Goal: Information Seeking & Learning: Compare options

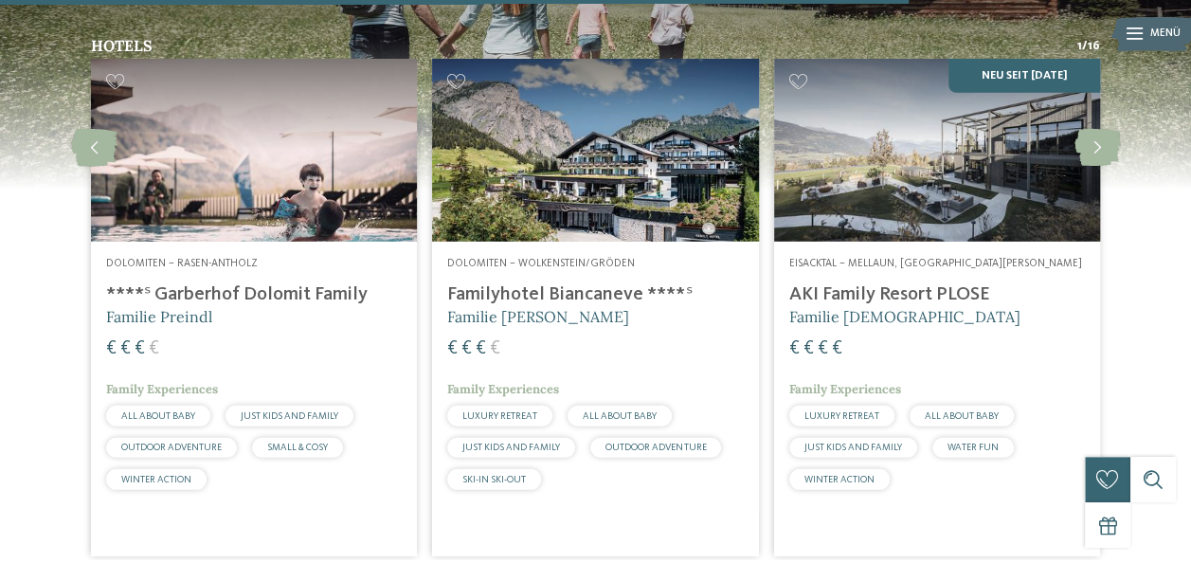
scroll to position [2576, 0]
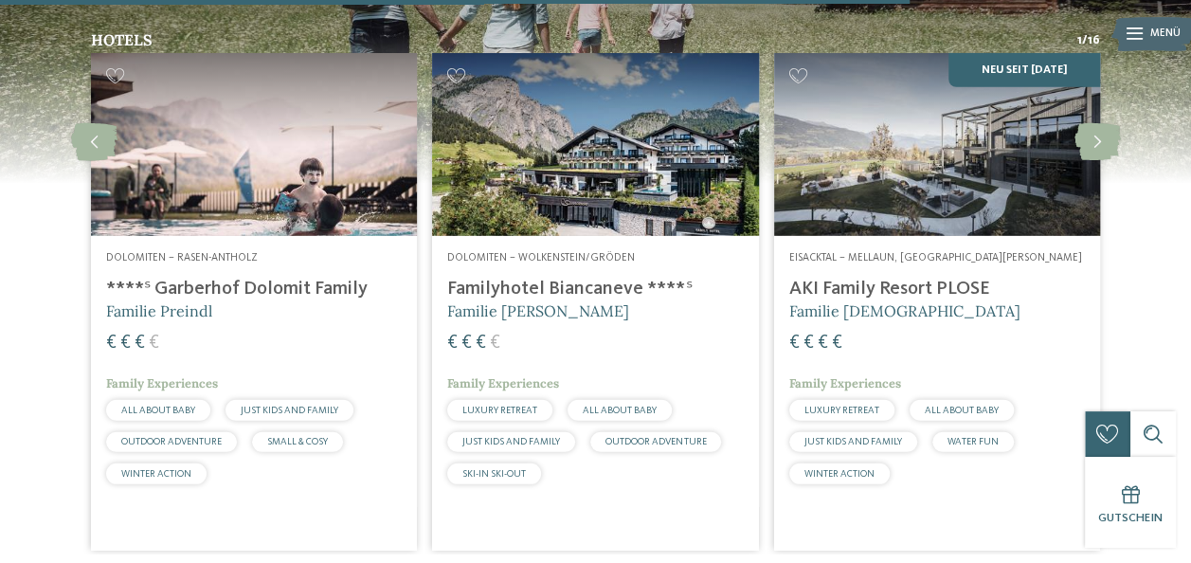
click at [291, 101] on img at bounding box center [254, 145] width 326 height 184
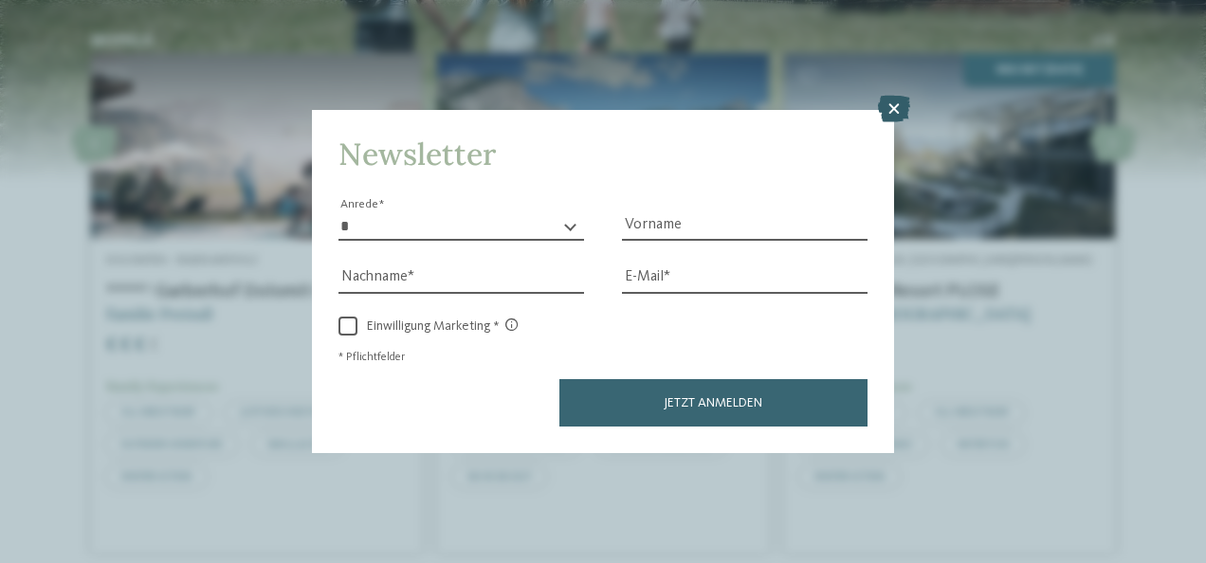
click at [893, 106] on icon at bounding box center [894, 109] width 32 height 27
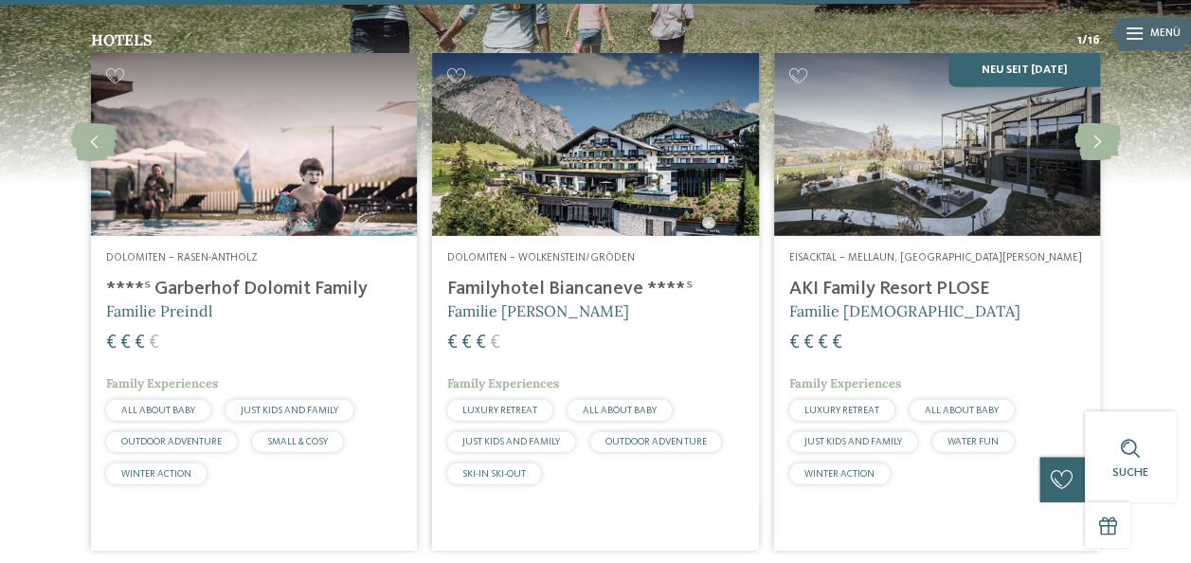
click at [582, 131] on img at bounding box center [595, 145] width 326 height 184
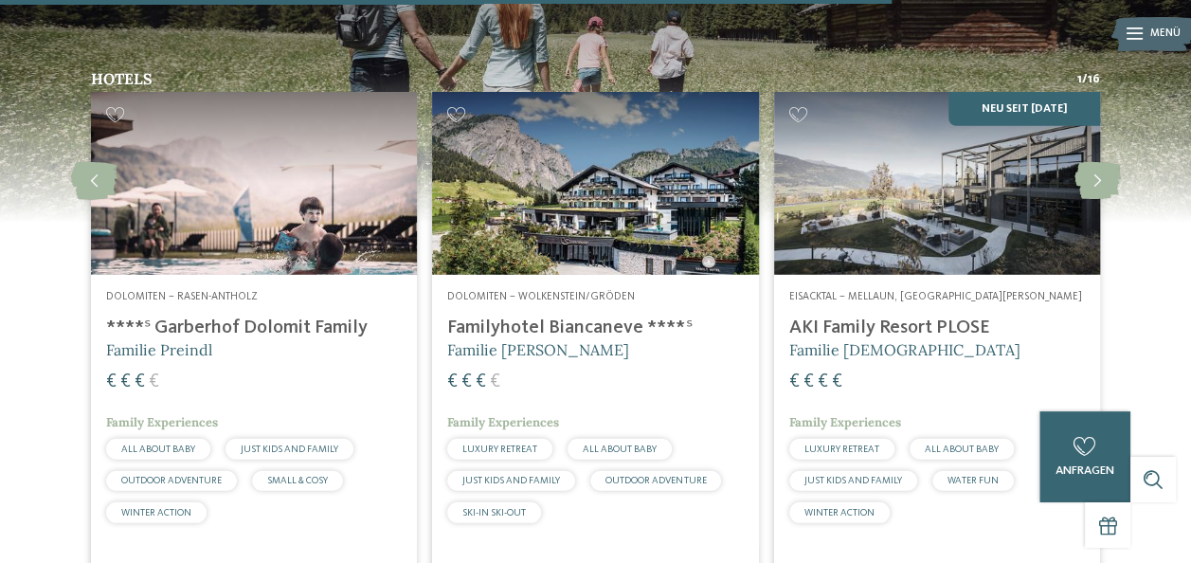
scroll to position [2551, 0]
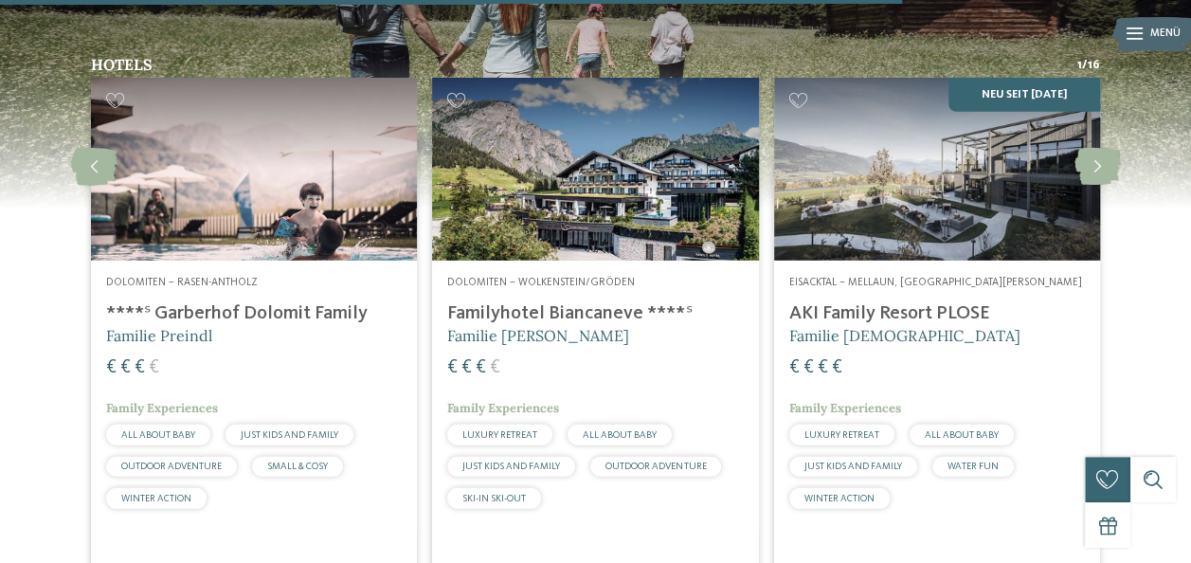
click at [938, 165] on img at bounding box center [937, 170] width 326 height 184
click at [917, 302] on h4 "AKI Family Resort PLOSE" at bounding box center [937, 313] width 296 height 23
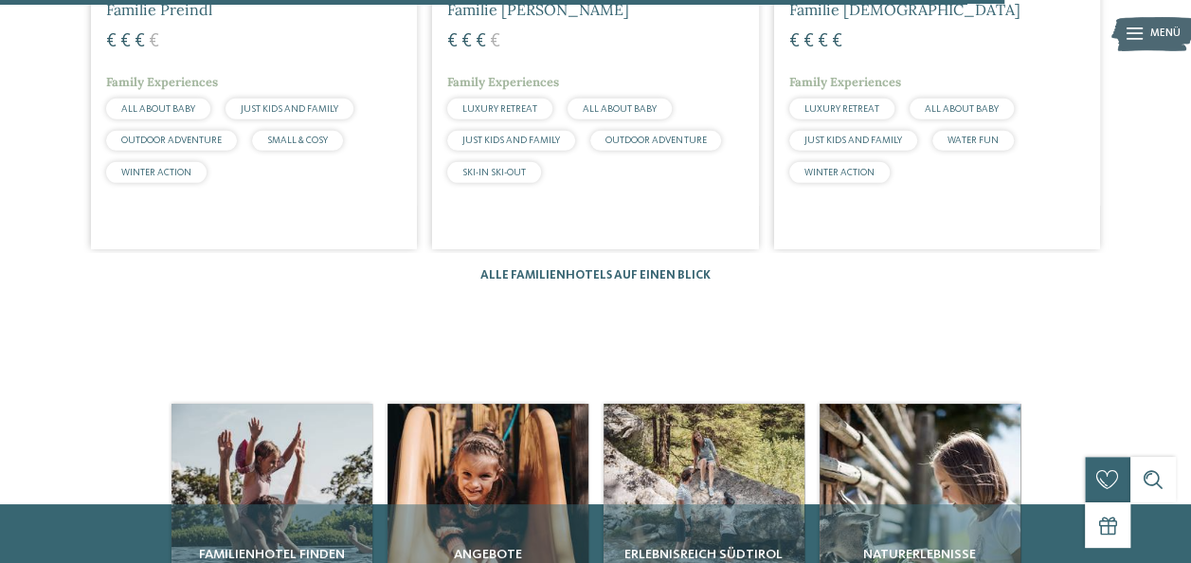
scroll to position [2843, 0]
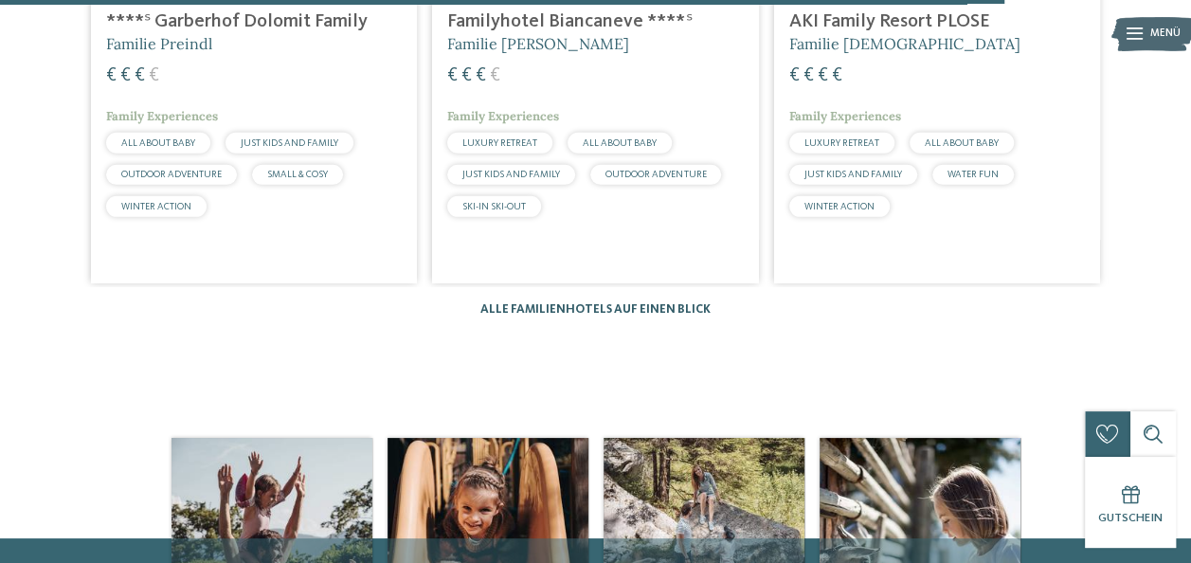
click at [533, 303] on link "Alle Familienhotels auf einen Blick" at bounding box center [596, 309] width 230 height 12
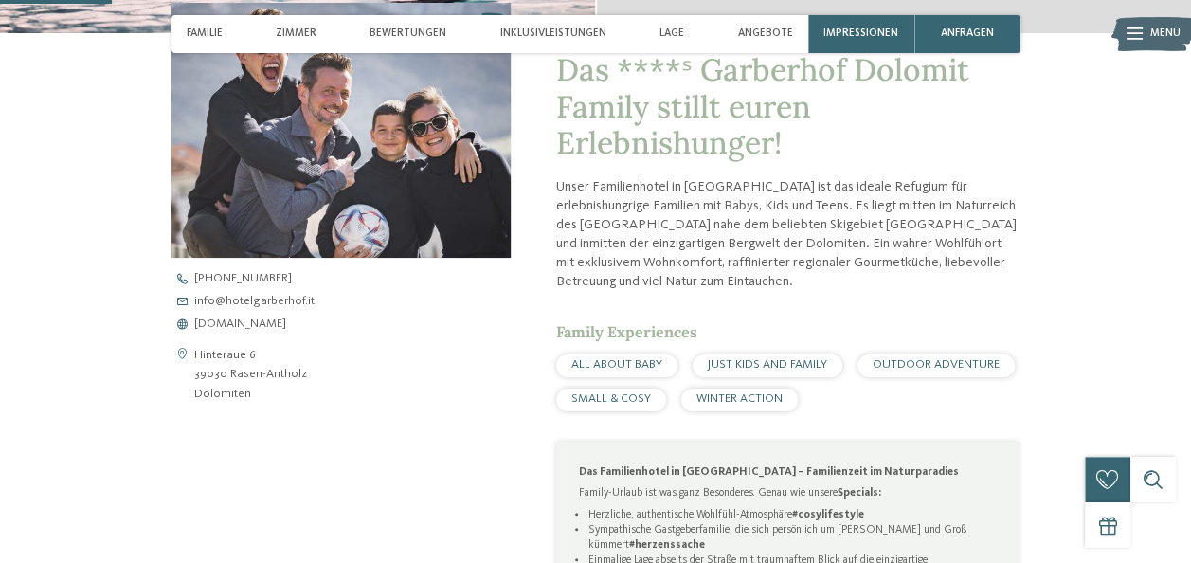
scroll to position [626, 0]
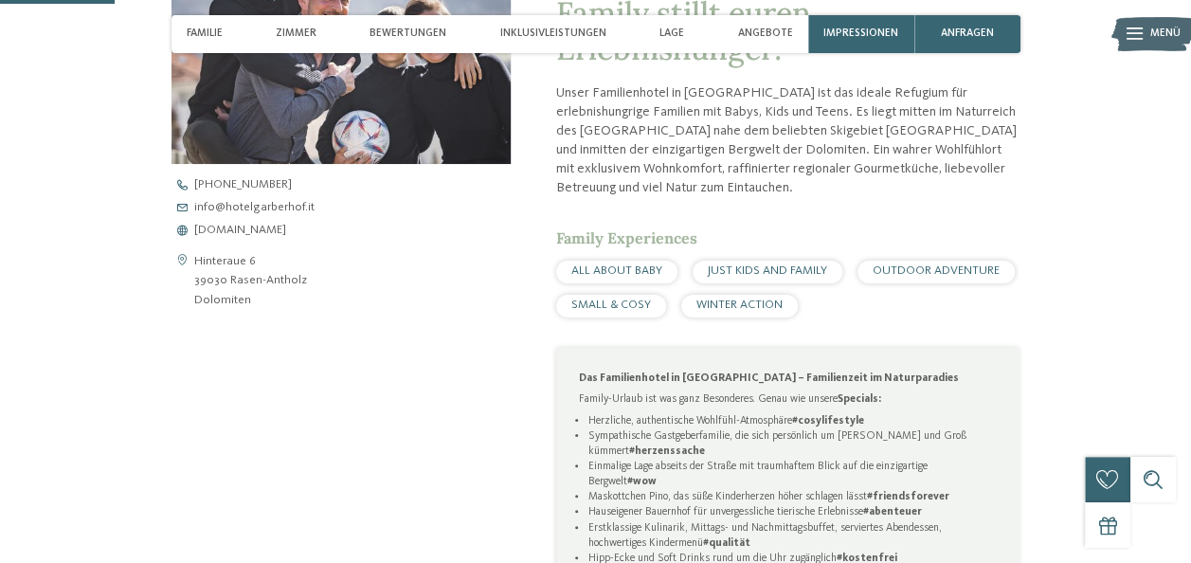
click at [651, 265] on span "ALL ABOUT BABY" at bounding box center [616, 270] width 91 height 12
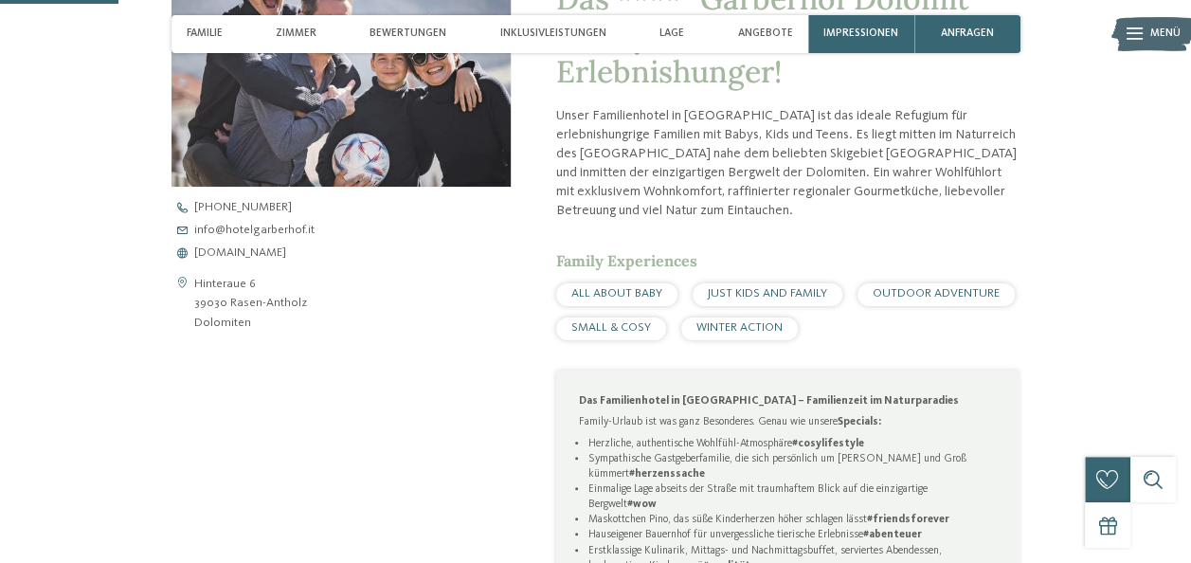
scroll to position [638, 0]
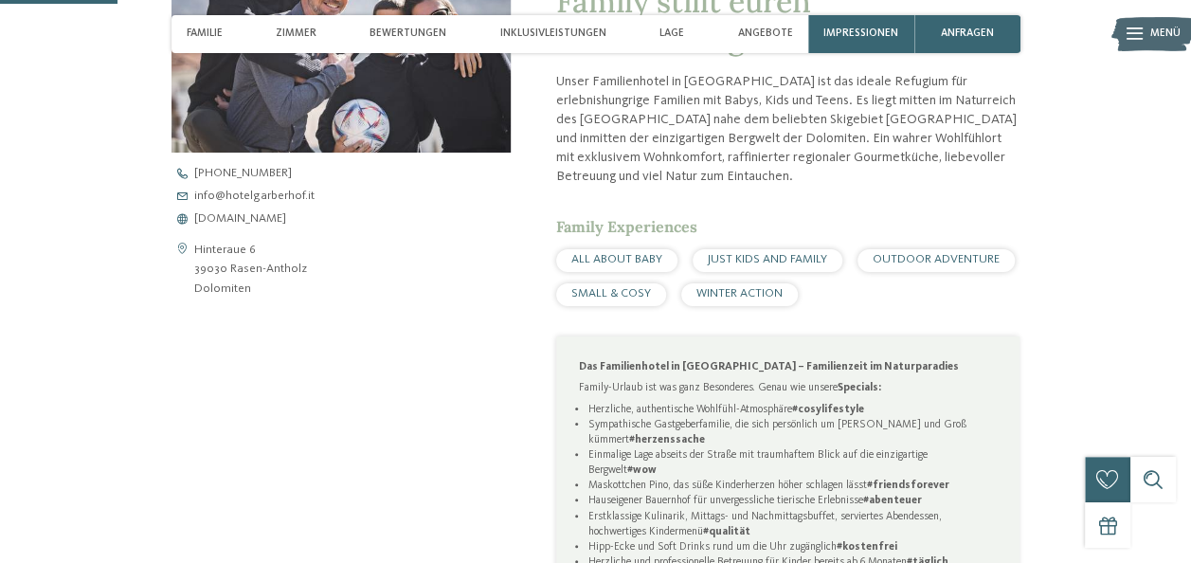
click at [593, 258] on span "ALL ABOUT BABY" at bounding box center [616, 259] width 91 height 12
drag, startPoint x: 593, startPoint y: 258, endPoint x: 485, endPoint y: 287, distance: 112.0
click at [485, 287] on div "Hinteraue 6 39030 Rasen-Antholz Dolomiten" at bounding box center [341, 270] width 339 height 58
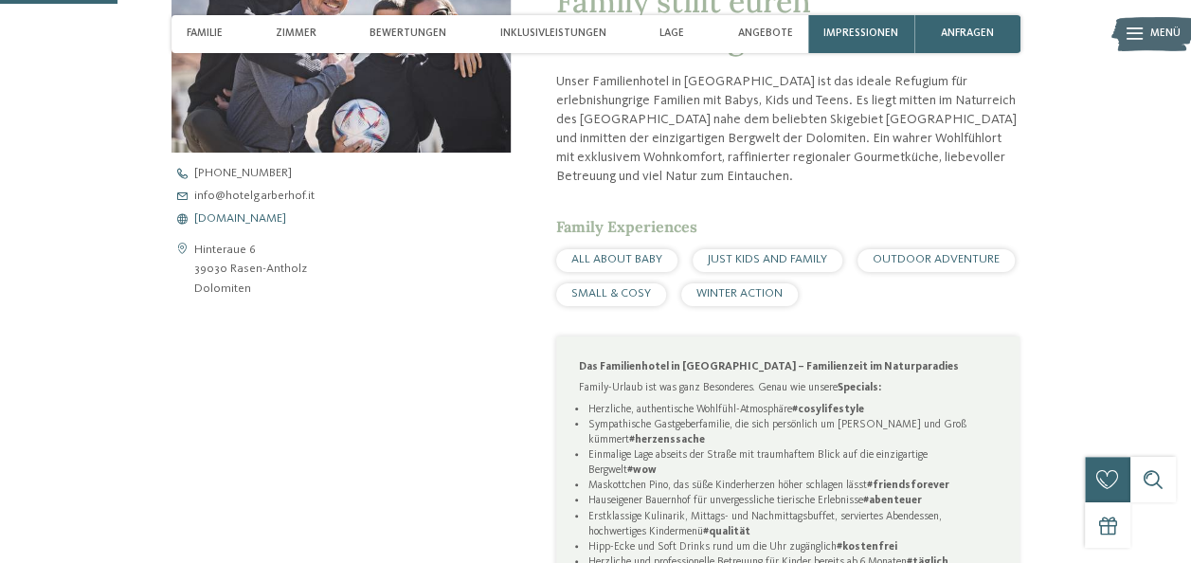
click at [245, 213] on span "www.hotelgarberhof.it" at bounding box center [240, 219] width 92 height 12
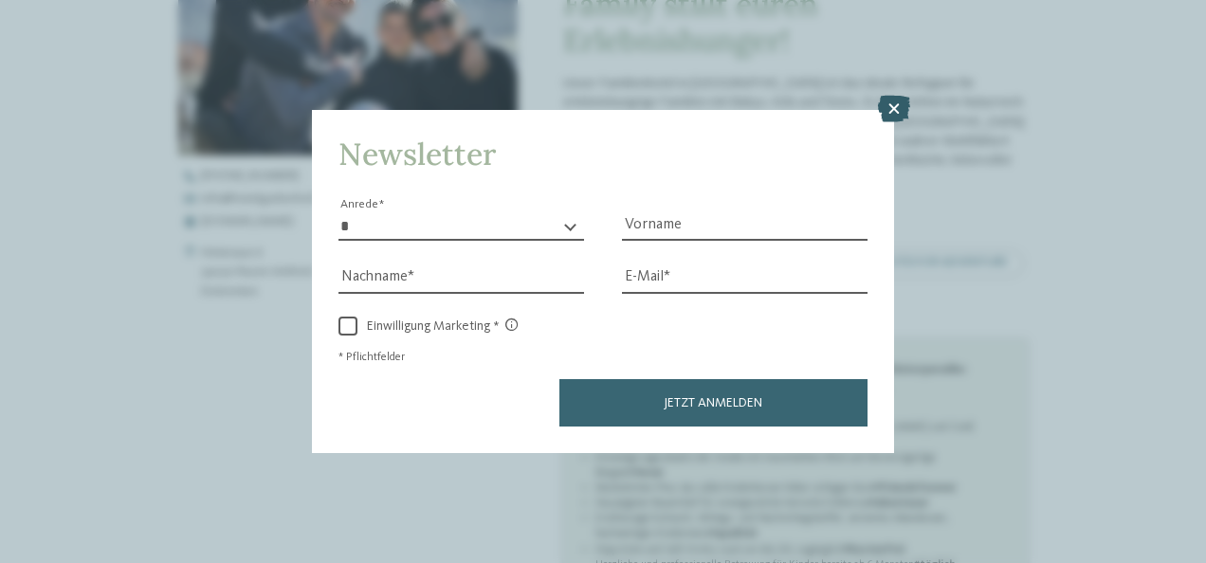
click at [897, 112] on icon at bounding box center [894, 109] width 32 height 27
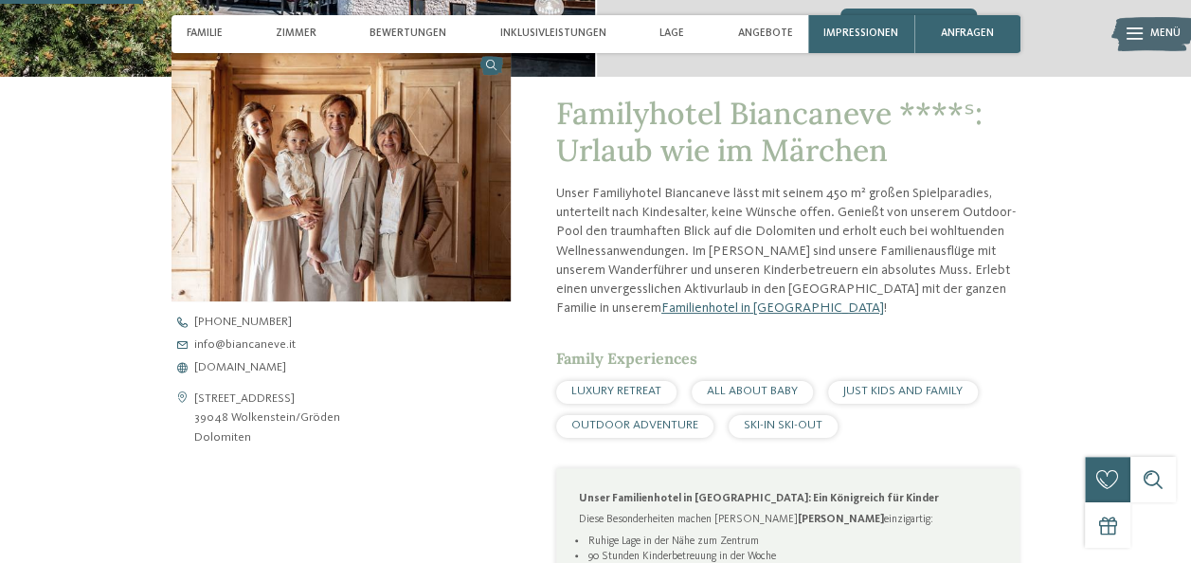
scroll to position [449, 0]
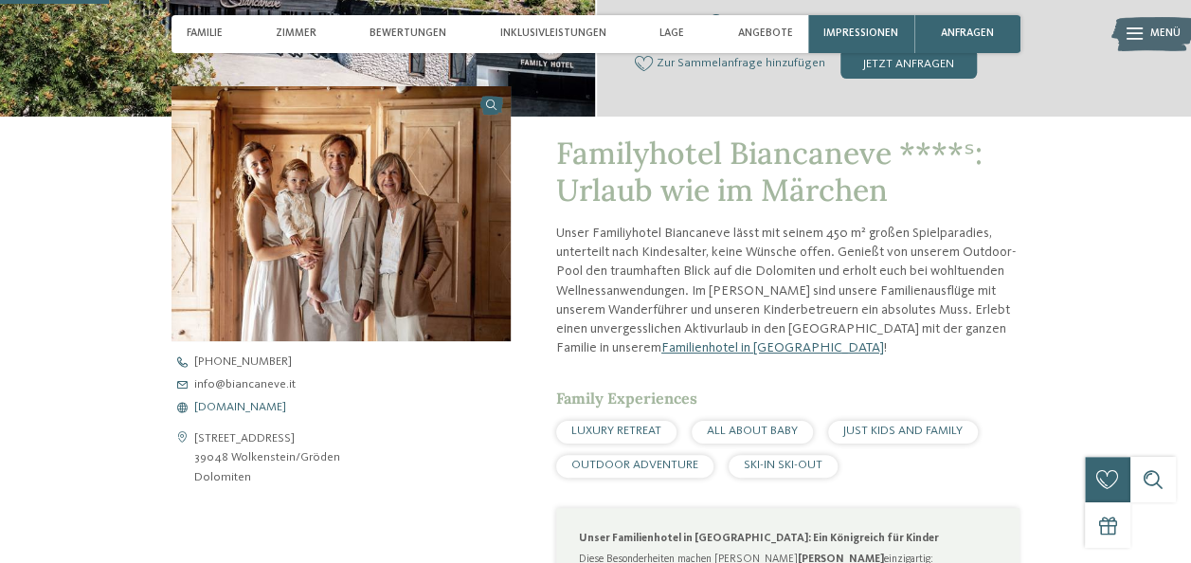
click at [268, 407] on span "www.biancaneve.it" at bounding box center [240, 408] width 92 height 12
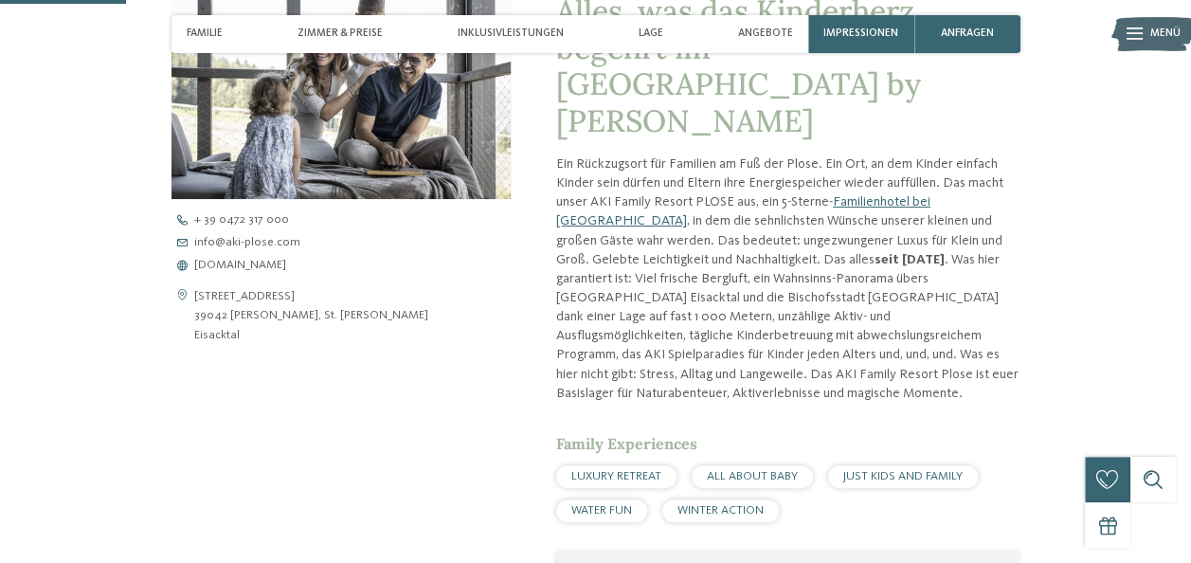
scroll to position [607, 0]
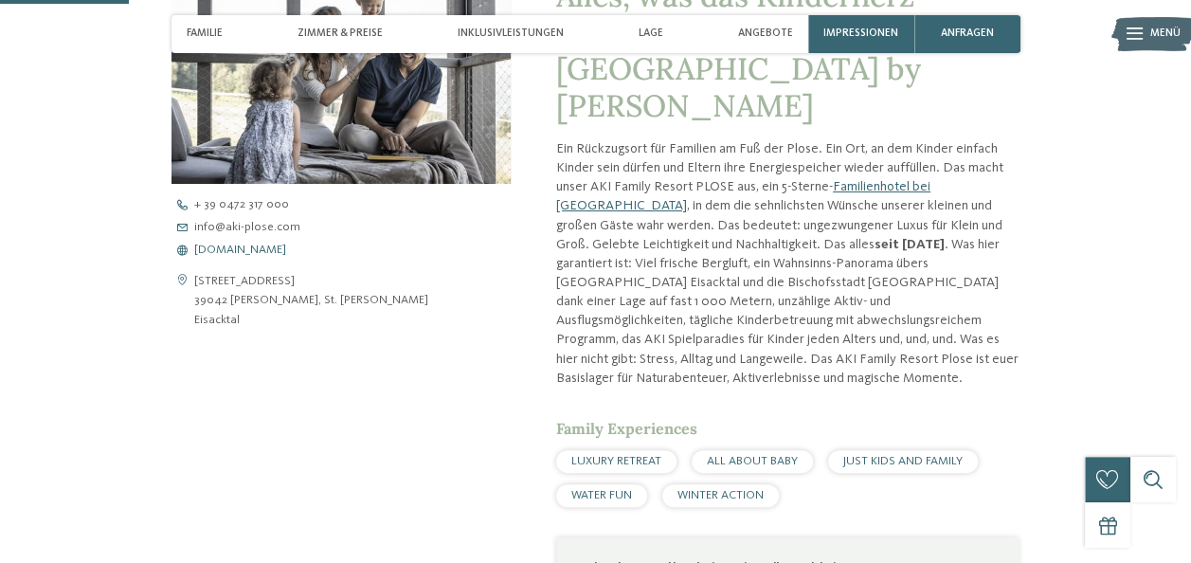
click at [234, 251] on span "www.aki-plose.com" at bounding box center [240, 251] width 92 height 12
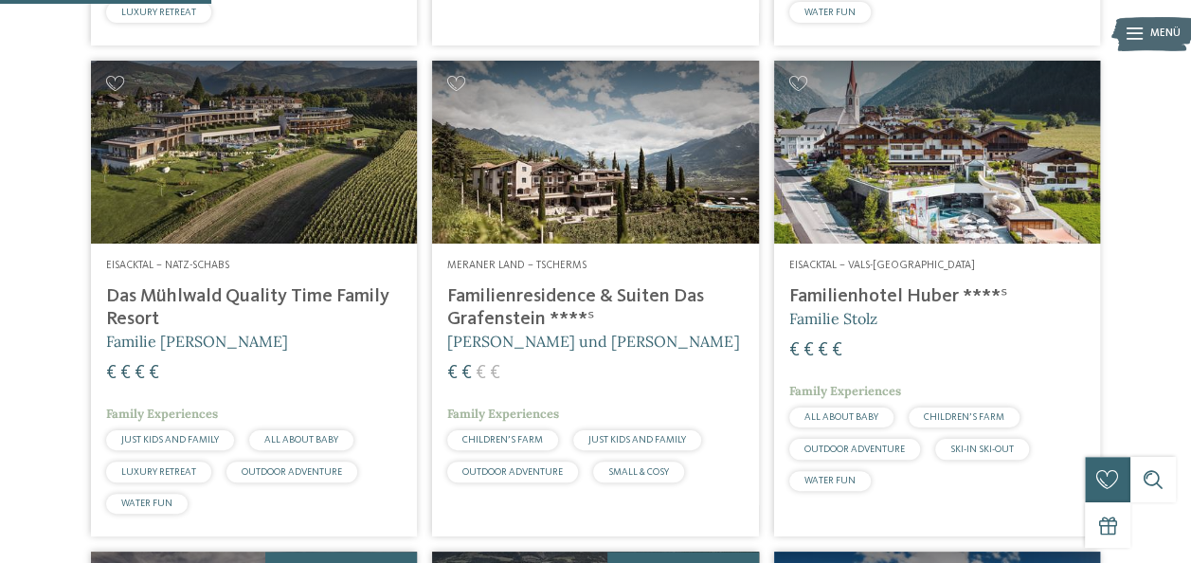
scroll to position [902, 0]
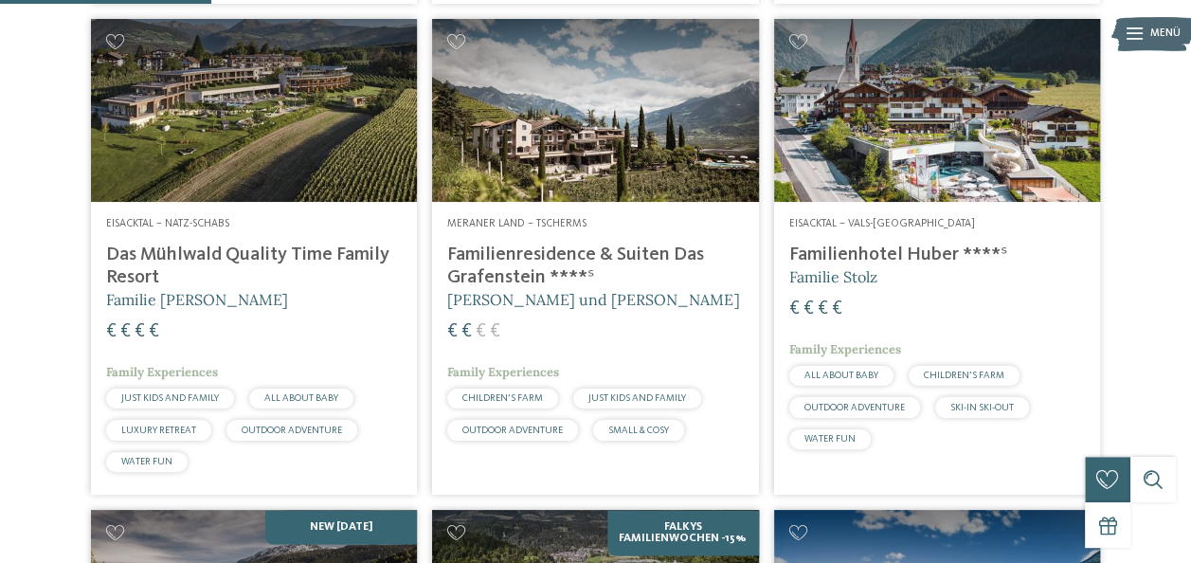
click at [544, 173] on img at bounding box center [595, 111] width 326 height 184
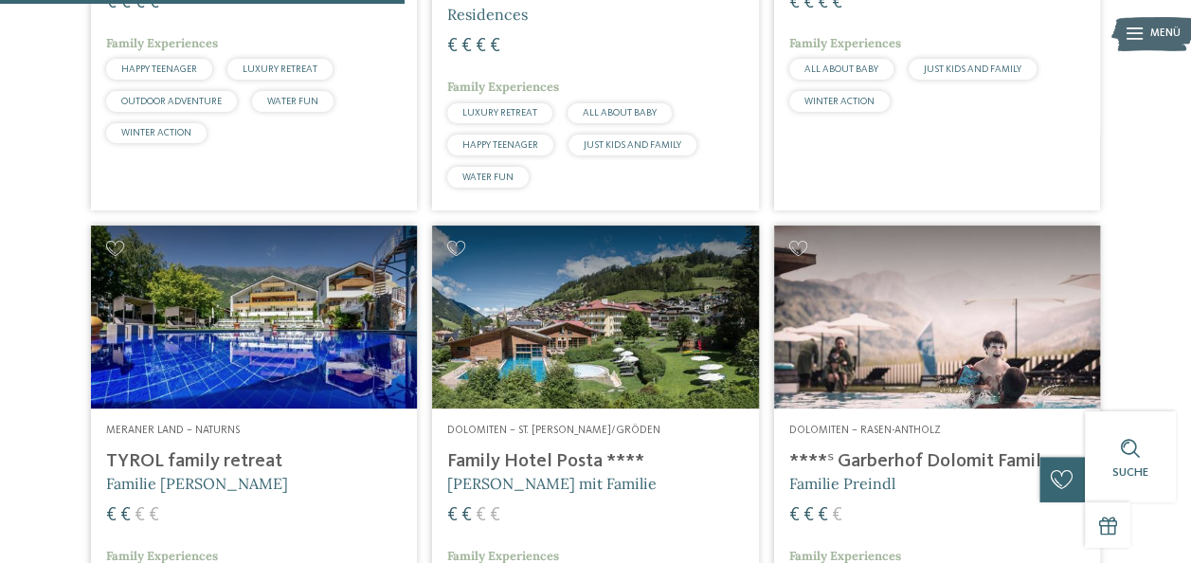
scroll to position [1811, 0]
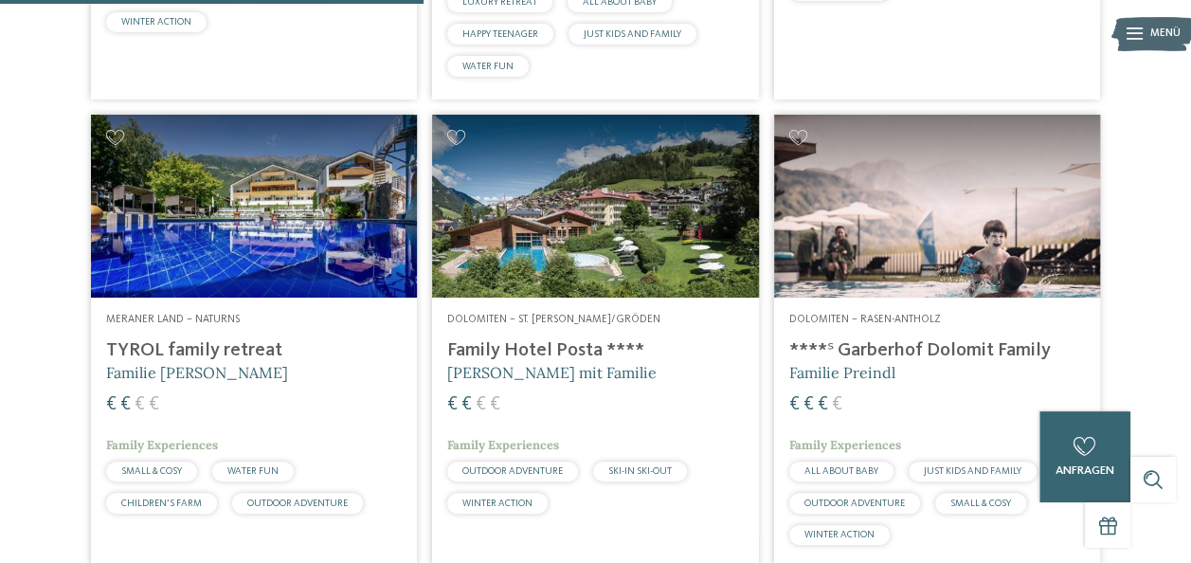
click at [509, 242] on img at bounding box center [595, 207] width 326 height 184
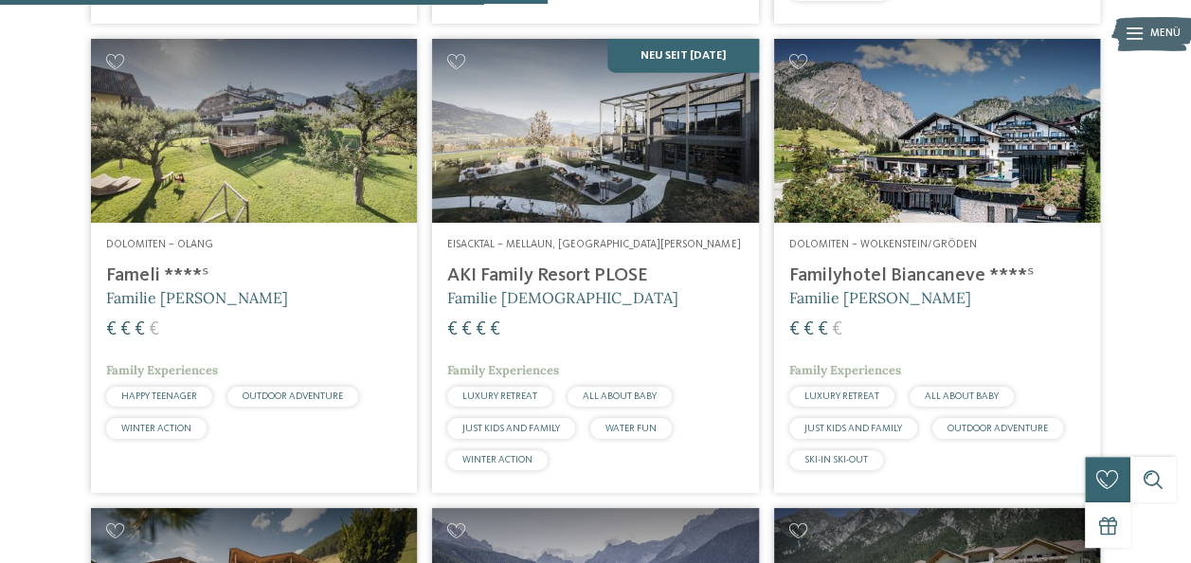
scroll to position [2376, 0]
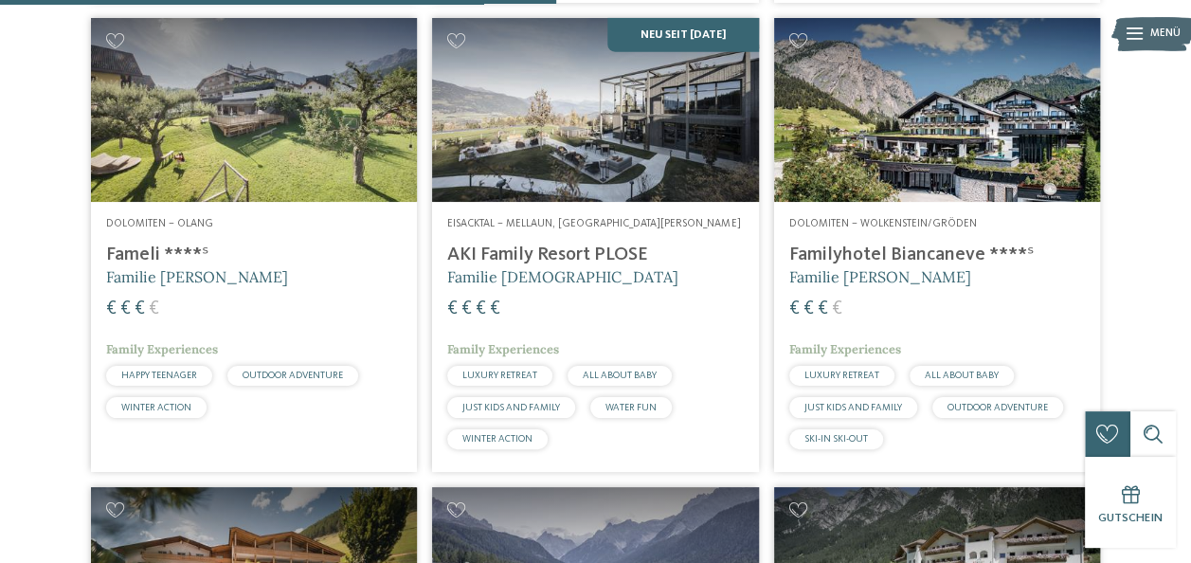
click at [299, 157] on img at bounding box center [254, 110] width 326 height 184
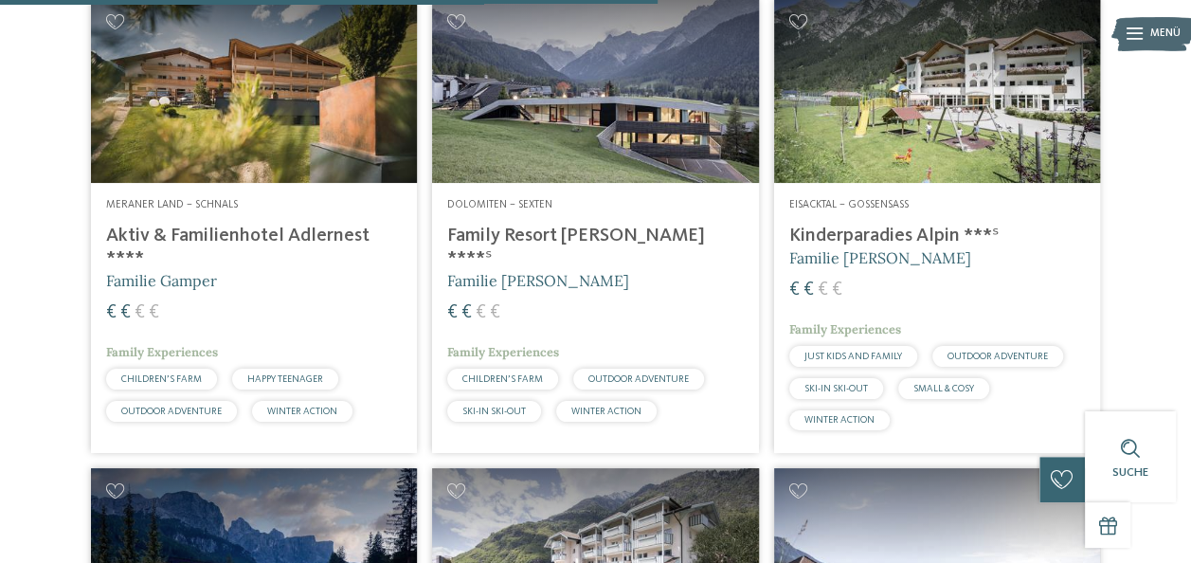
scroll to position [2893, 0]
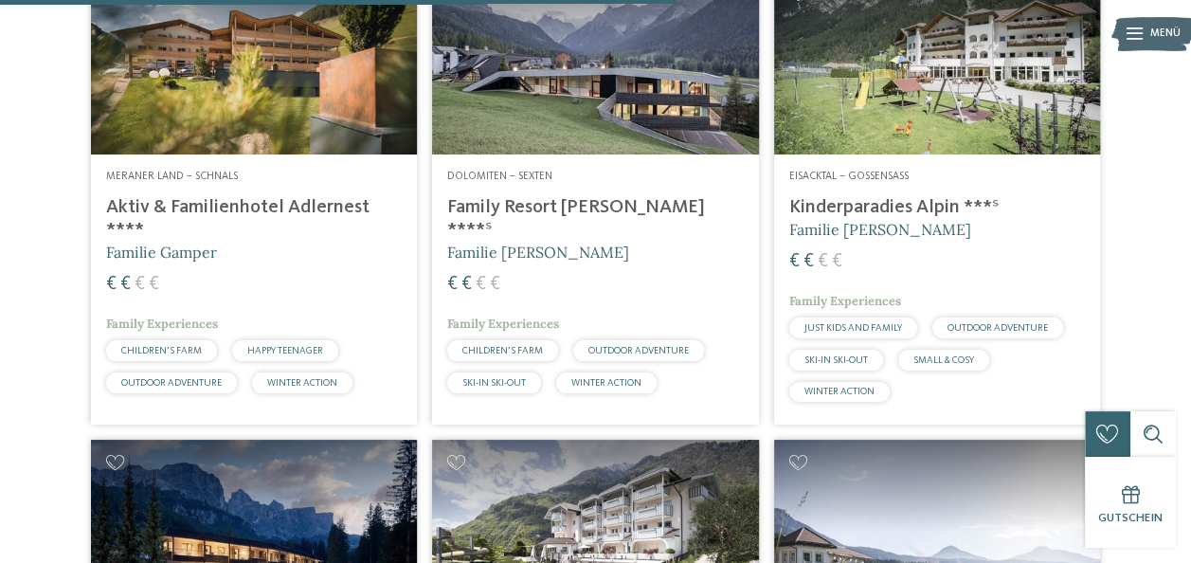
click at [557, 127] on img at bounding box center [595, 63] width 326 height 184
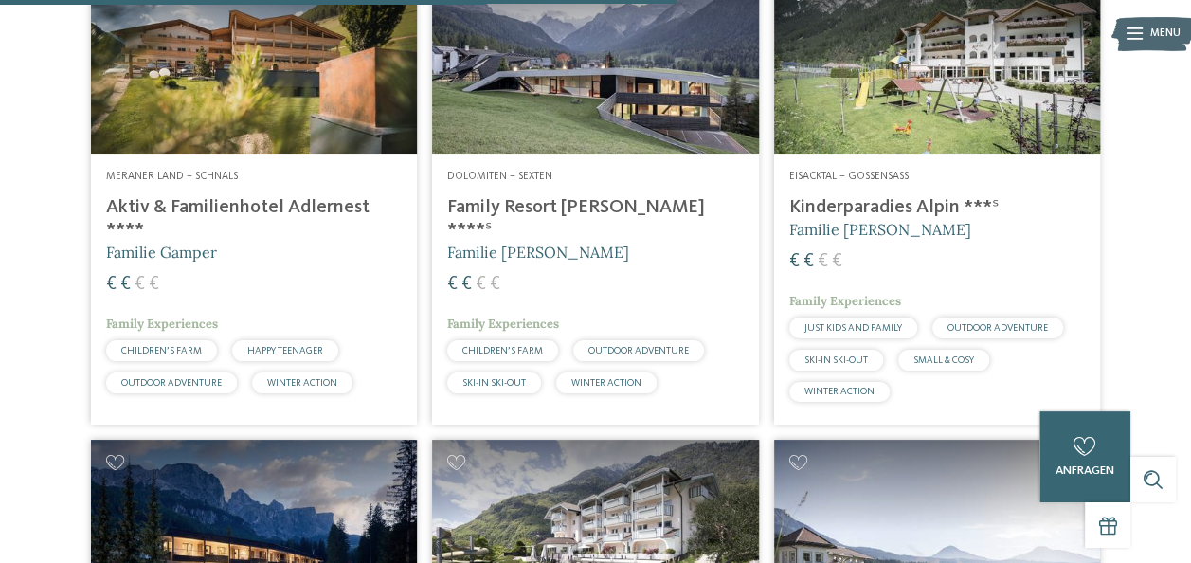
click at [869, 219] on h4 "Kinderparadies Alpin ***ˢ" at bounding box center [937, 207] width 296 height 23
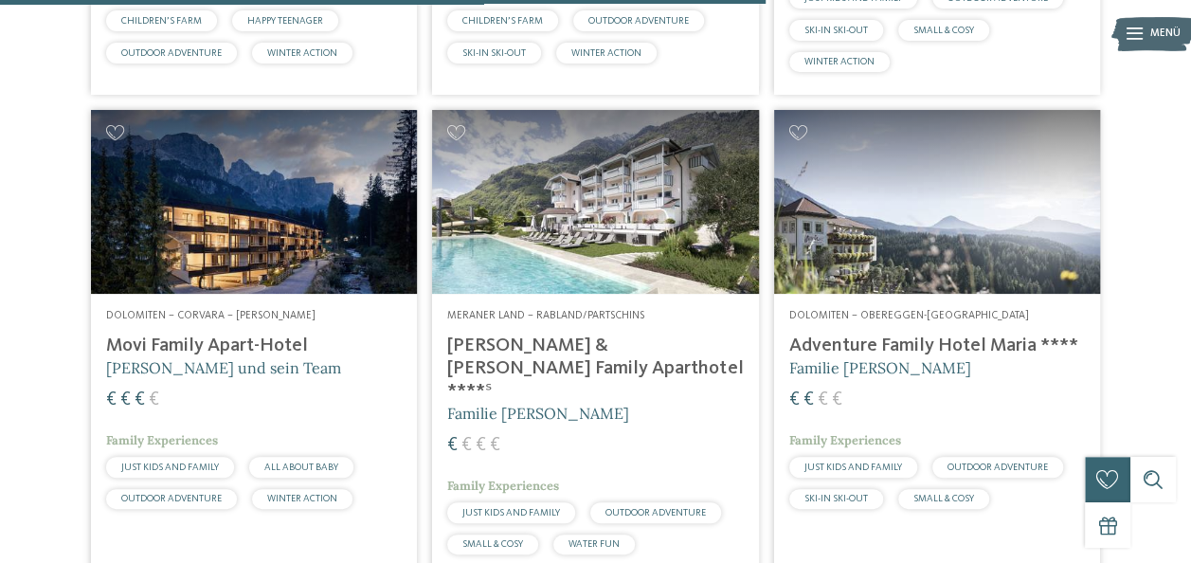
scroll to position [3285, 0]
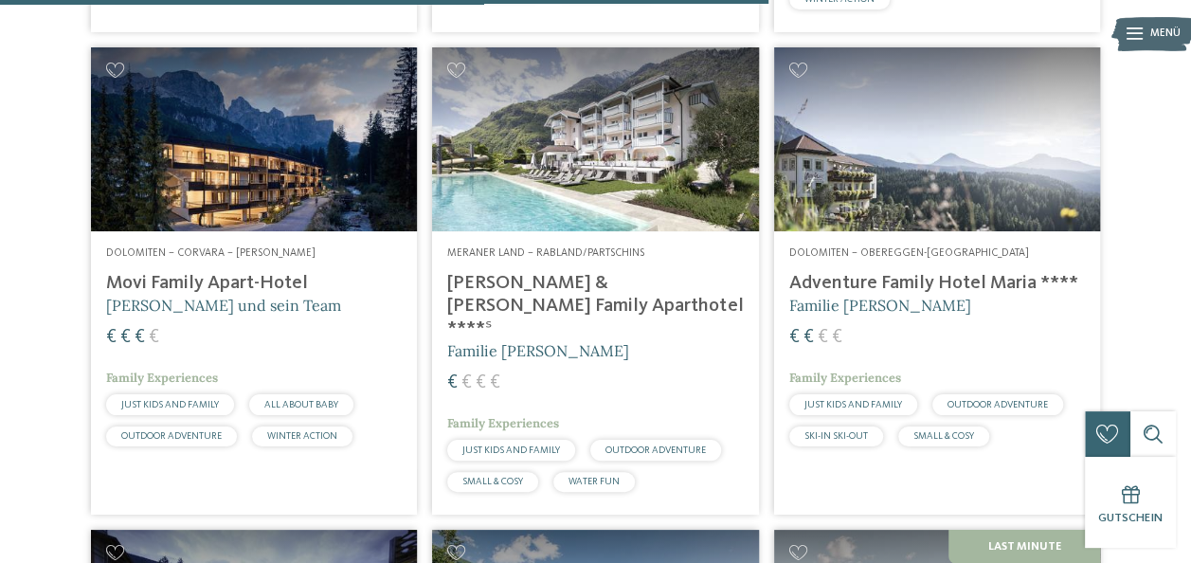
click at [231, 229] on img at bounding box center [254, 139] width 326 height 184
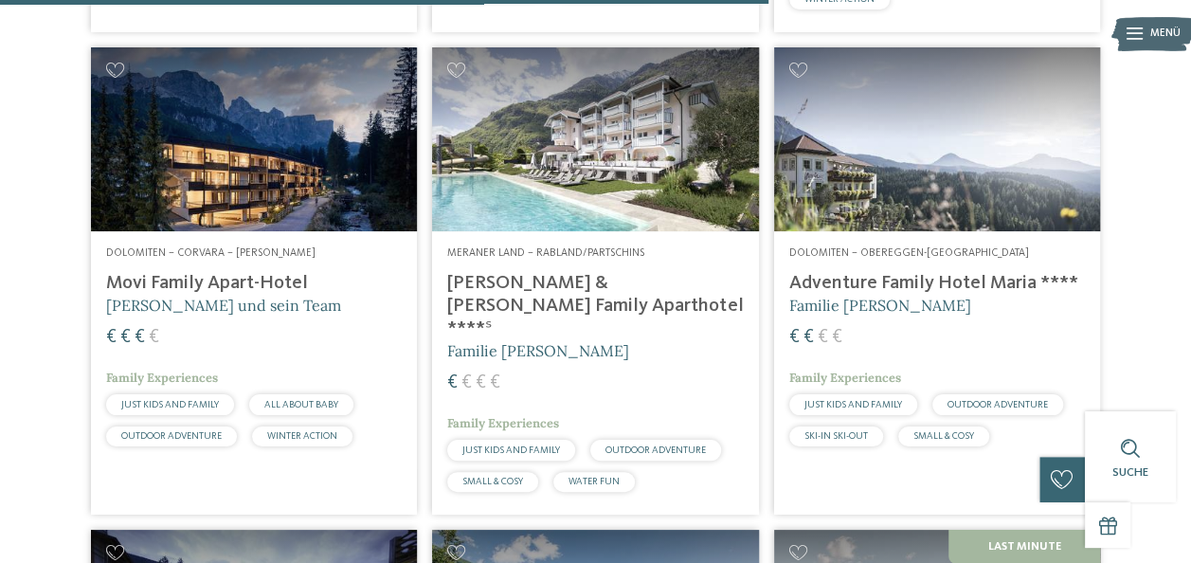
click at [506, 167] on img at bounding box center [595, 139] width 326 height 184
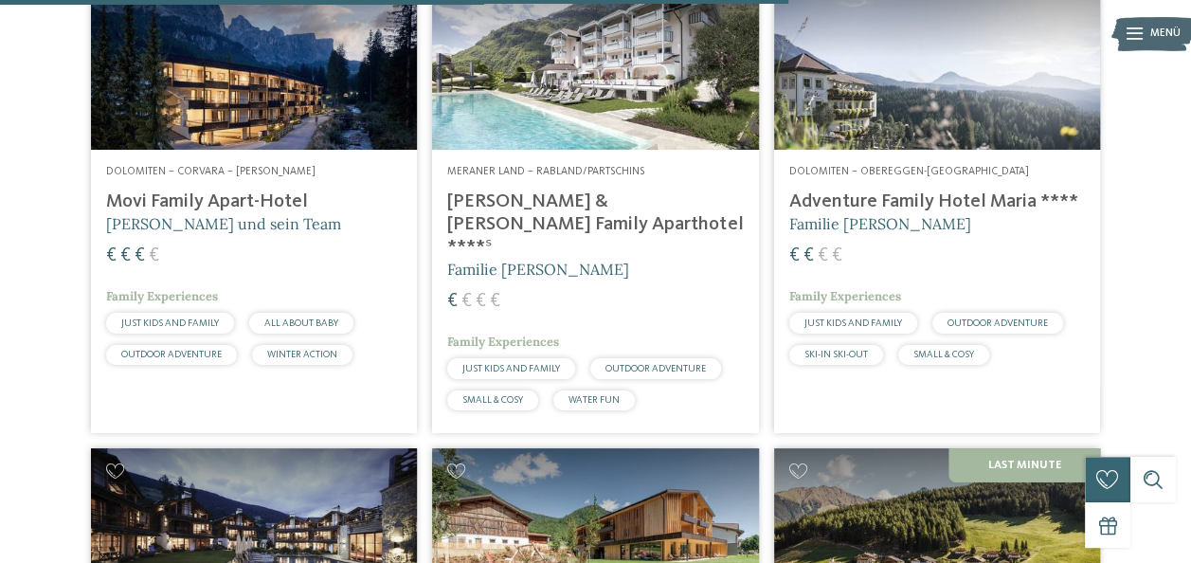
scroll to position [3367, 0]
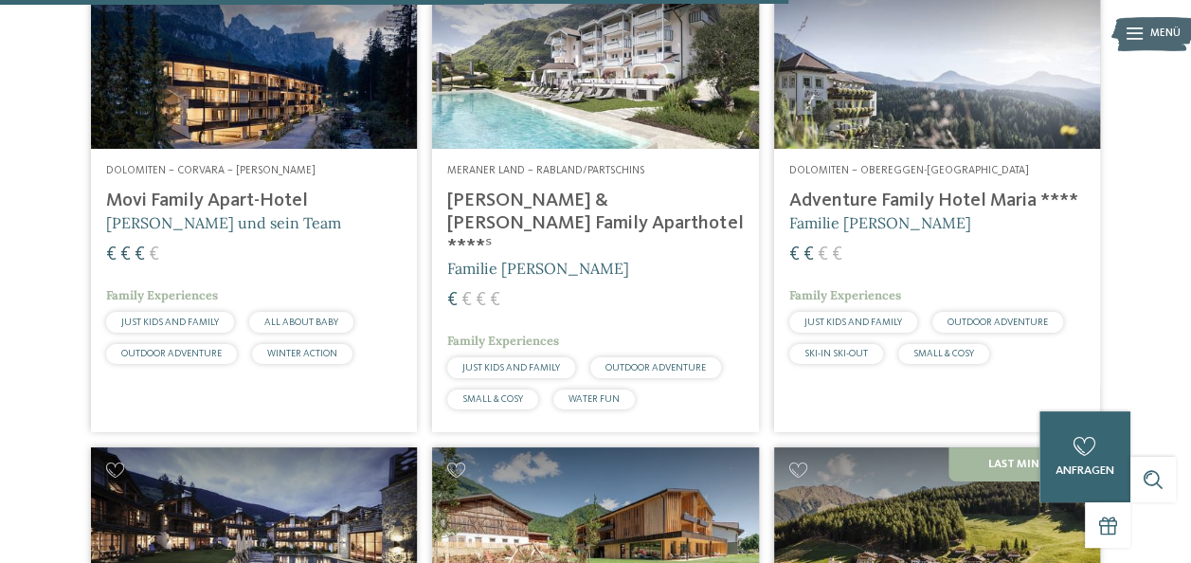
click at [923, 212] on h4 "Adventure Family Hotel Maria ****" at bounding box center [937, 201] width 296 height 23
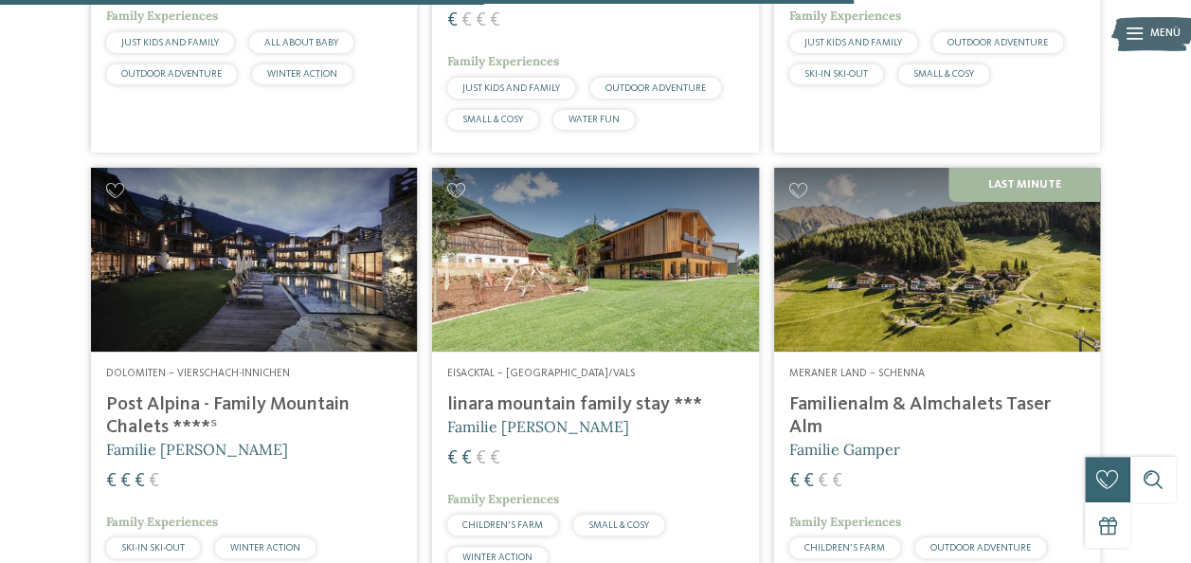
scroll to position [3648, 0]
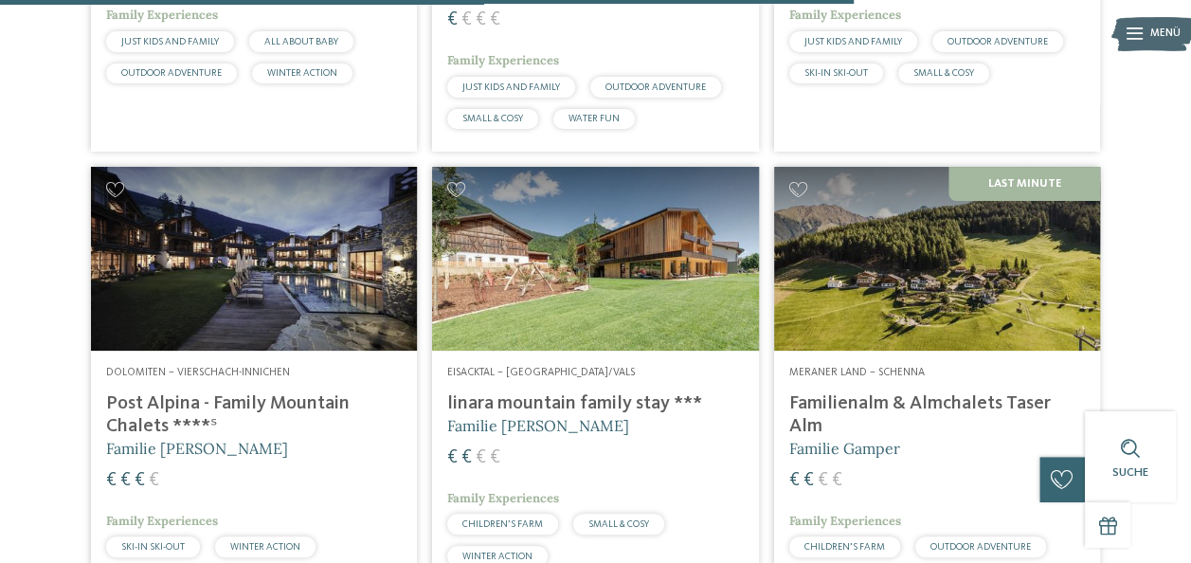
click at [147, 299] on img at bounding box center [254, 259] width 326 height 184
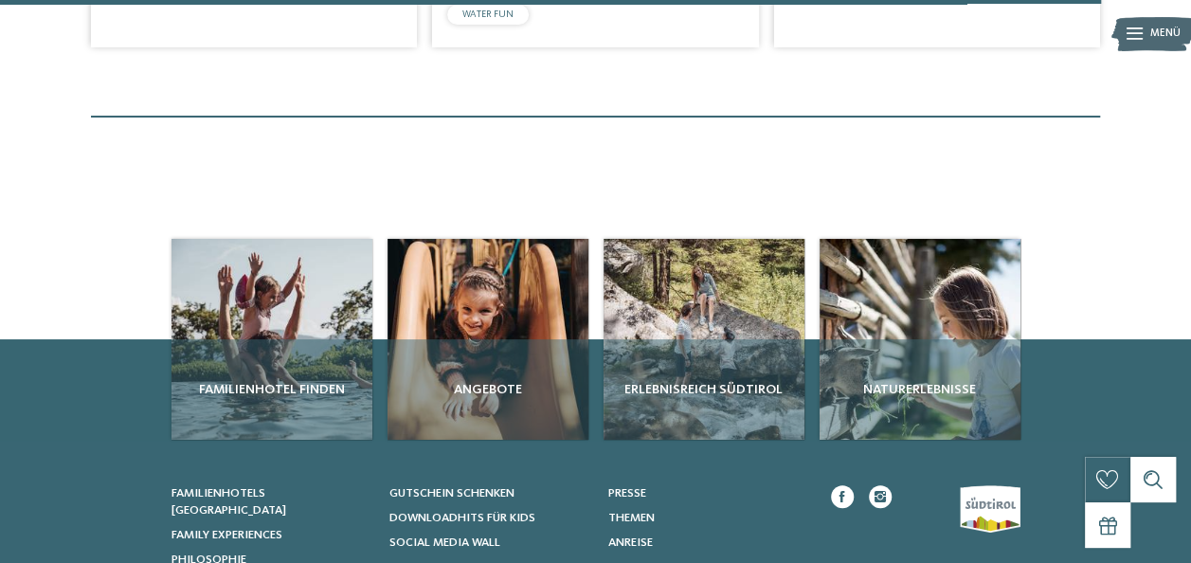
scroll to position [4705, 0]
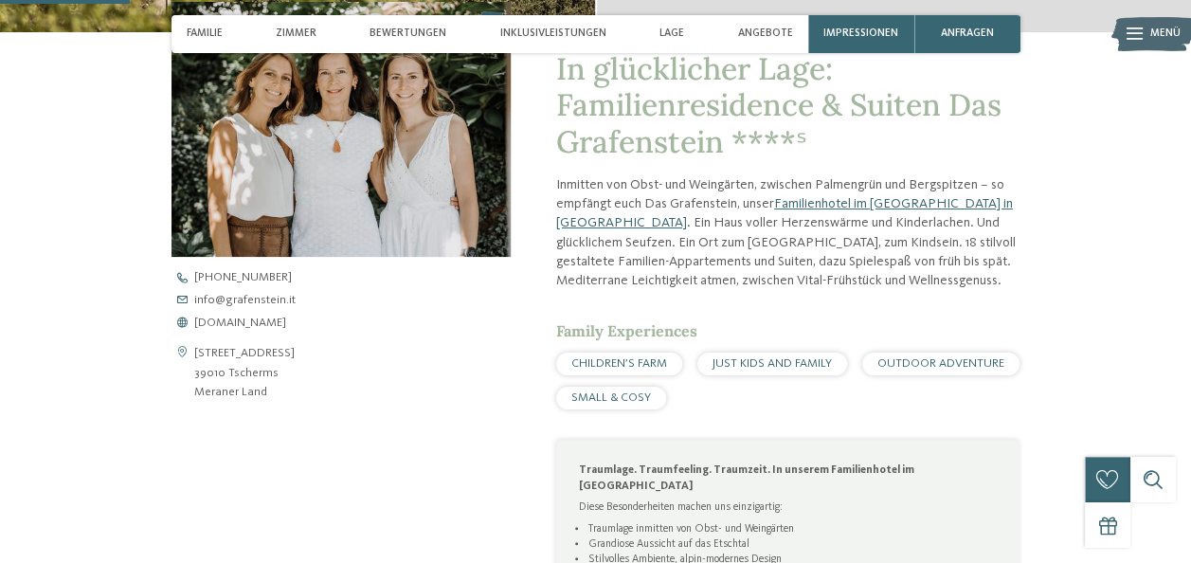
scroll to position [615, 0]
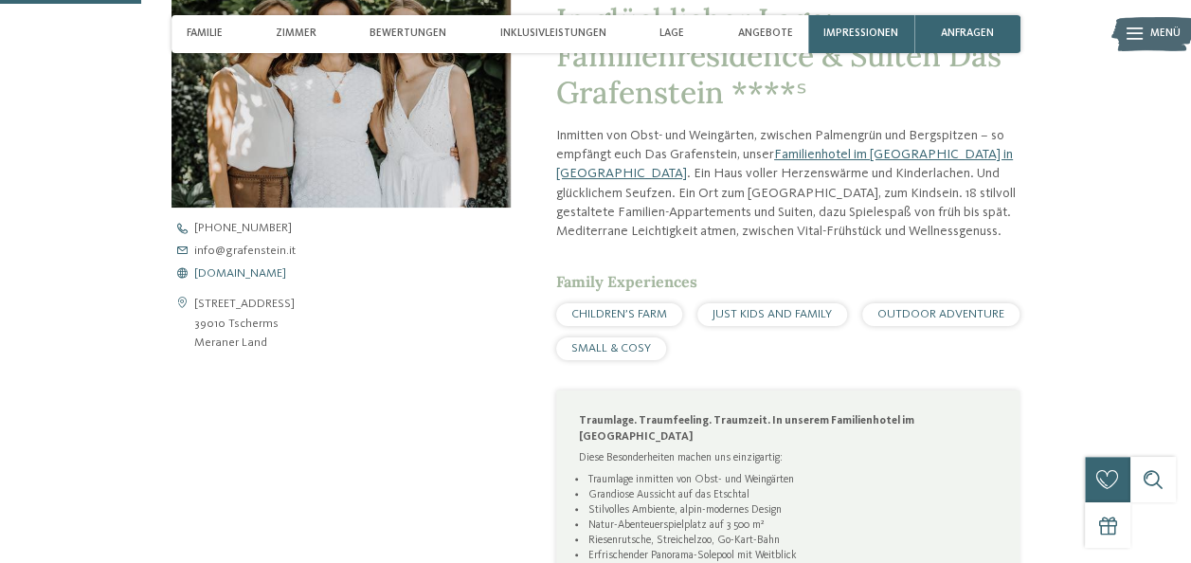
click at [261, 274] on span "www.grafenstein.it" at bounding box center [240, 274] width 92 height 12
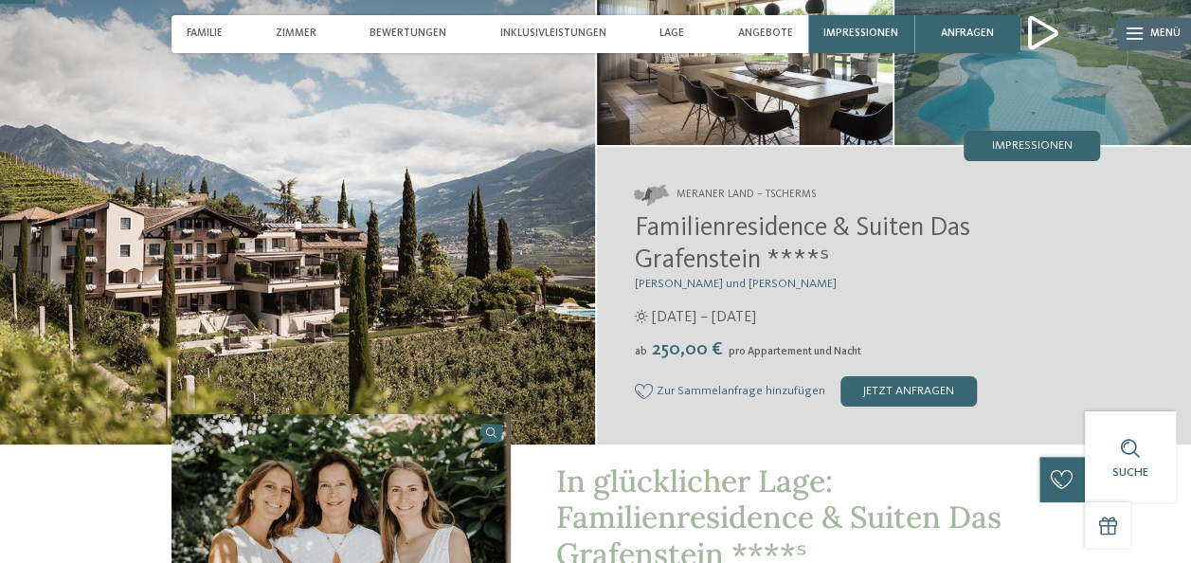
scroll to position [0, 0]
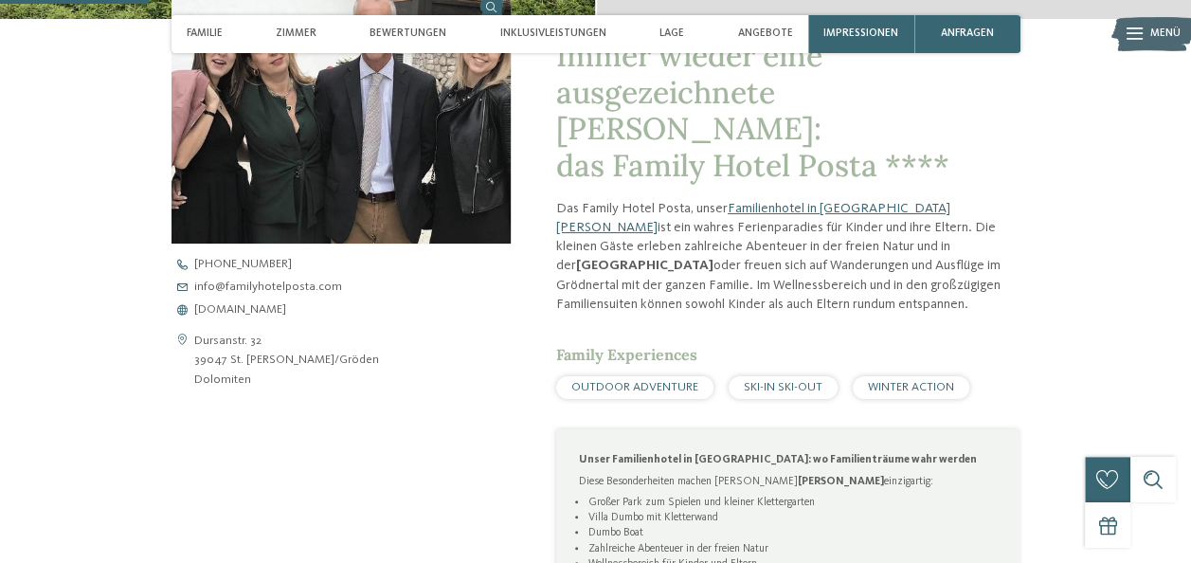
scroll to position [411, 0]
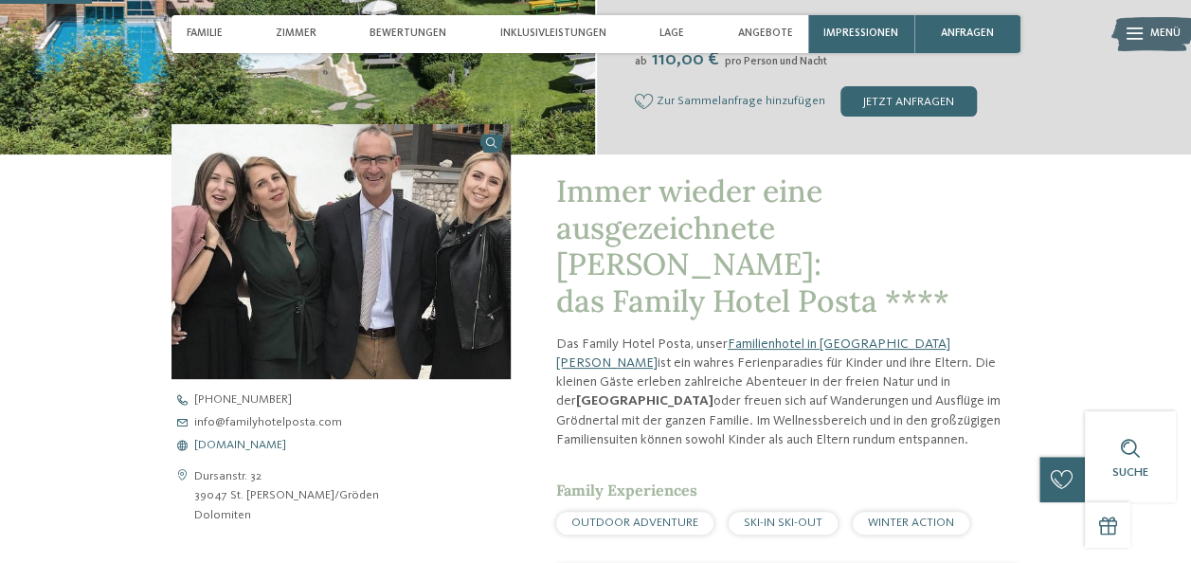
click at [286, 444] on span "www.familyhotelposta.com" at bounding box center [240, 446] width 92 height 12
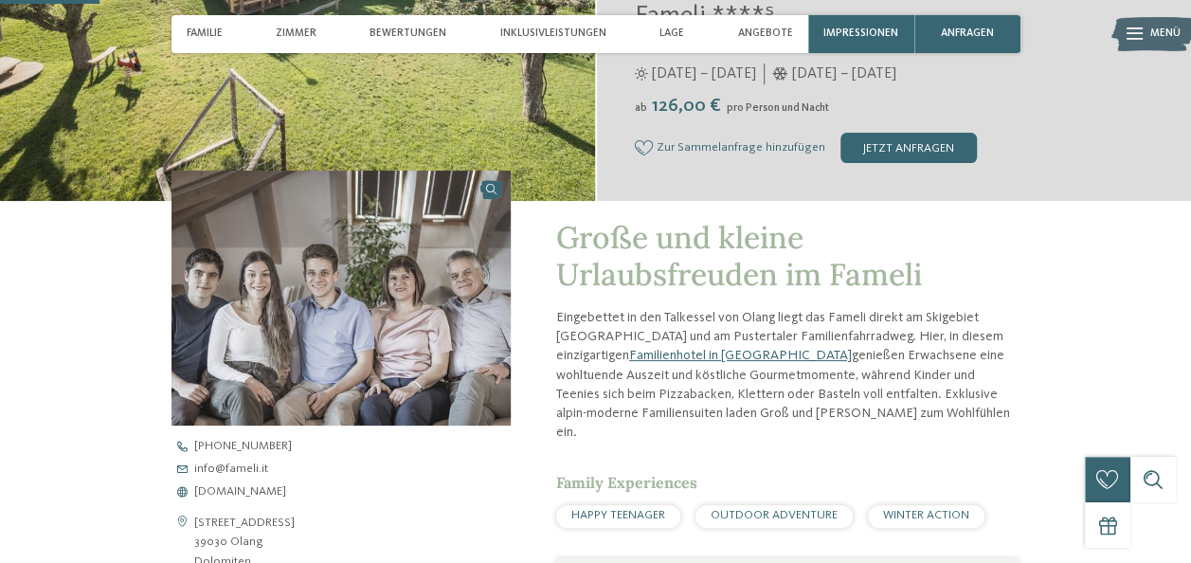
scroll to position [536, 0]
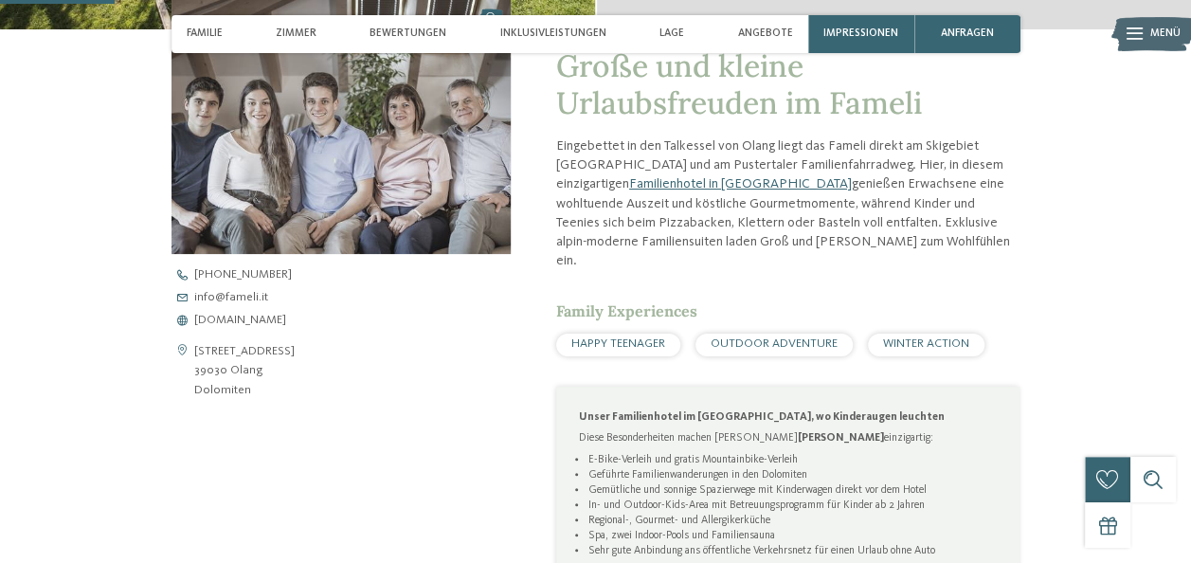
click at [256, 313] on div "[PHONE_NUMBER] info@ no-spam. fameli. no-spam. it [DOMAIN_NAME]" at bounding box center [355, 298] width 367 height 58
click at [246, 318] on span "www.fameli.it" at bounding box center [240, 321] width 92 height 12
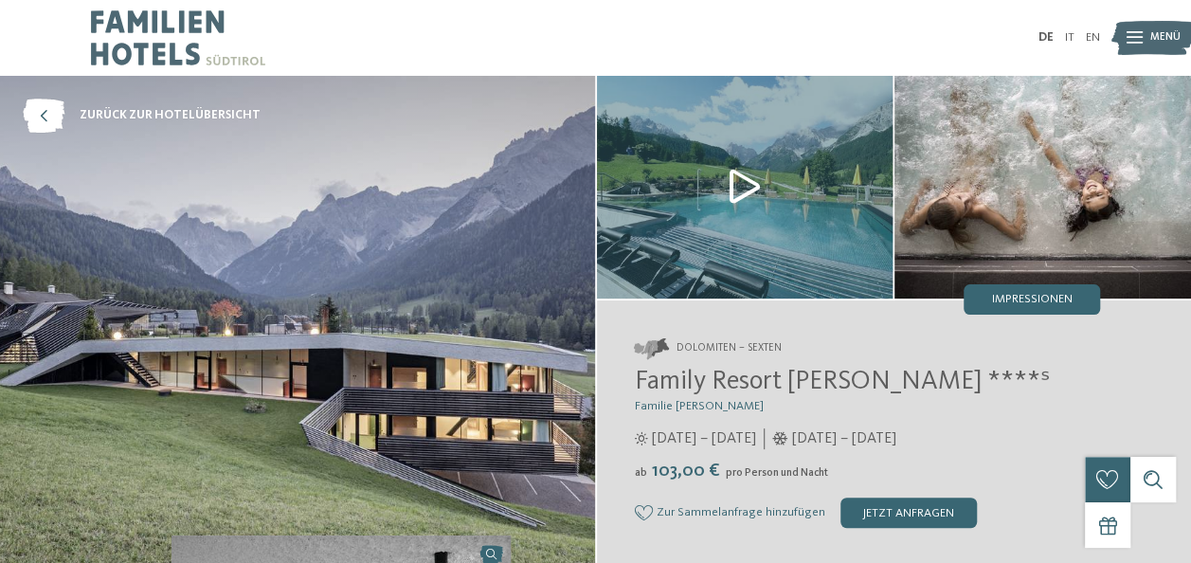
click at [1160, 45] on div "Menü" at bounding box center [1166, 38] width 30 height 38
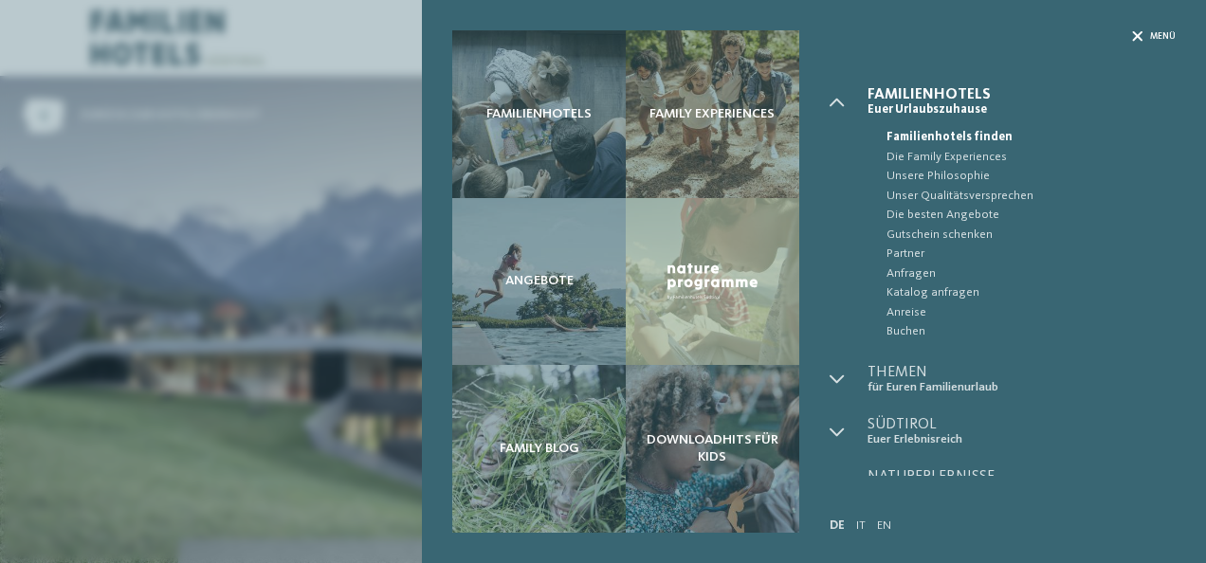
click at [1165, 33] on span "Menü" at bounding box center [1163, 36] width 26 height 12
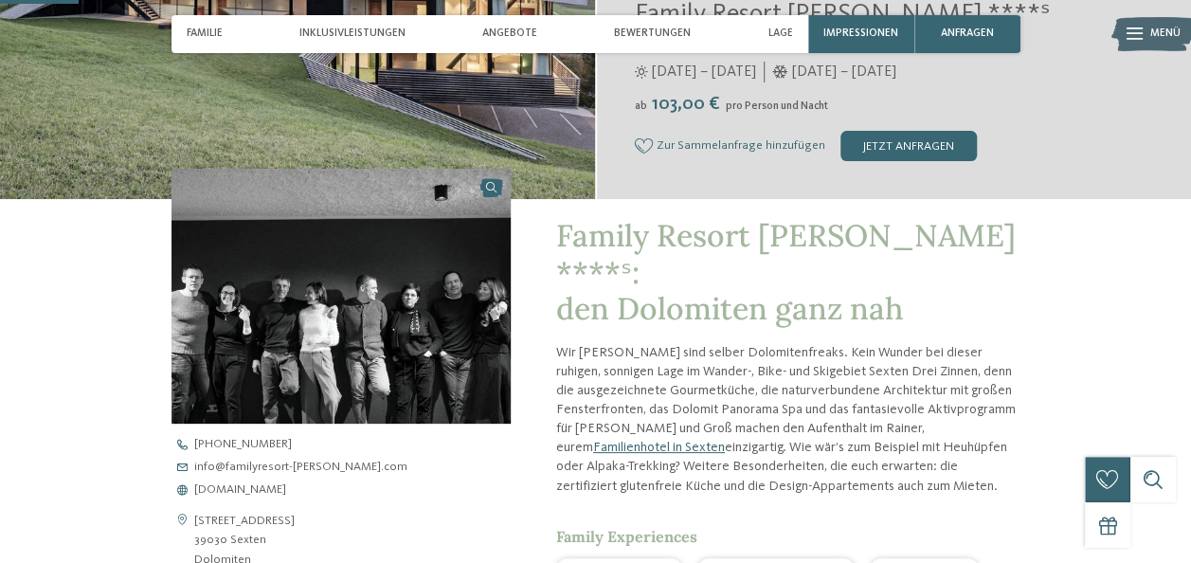
scroll to position [488, 0]
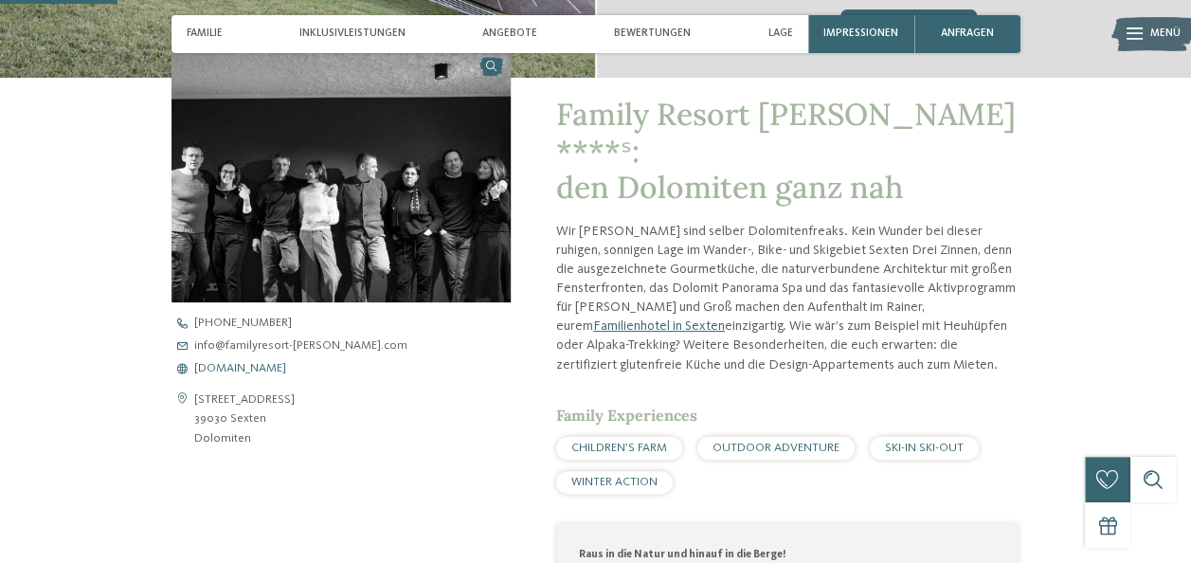
click at [215, 368] on span "www.familyresort-rainer.com" at bounding box center [240, 369] width 92 height 12
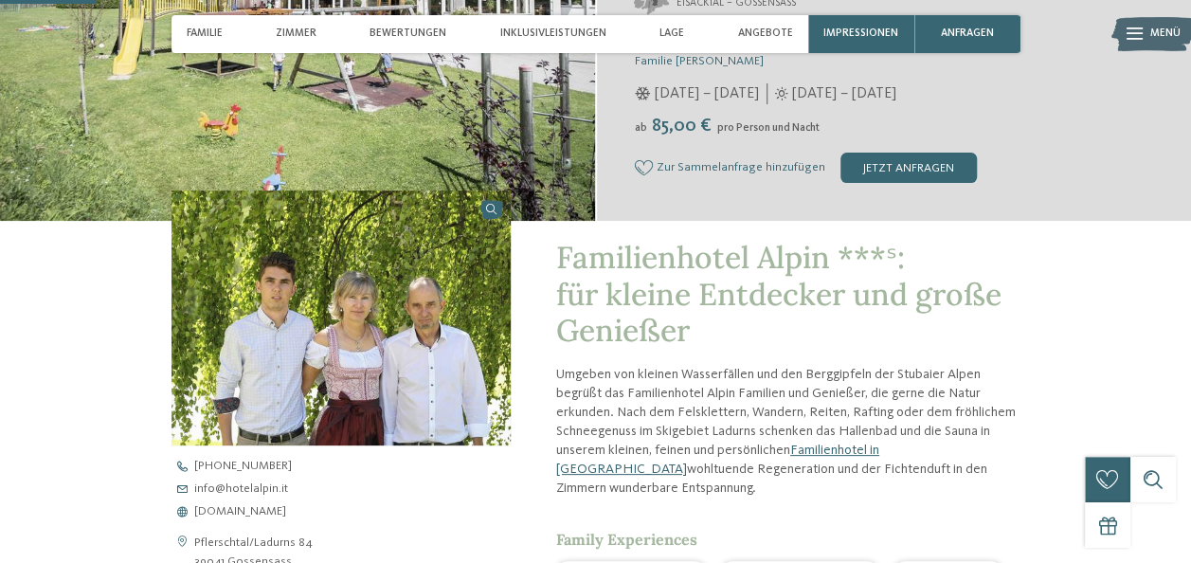
scroll to position [438, 0]
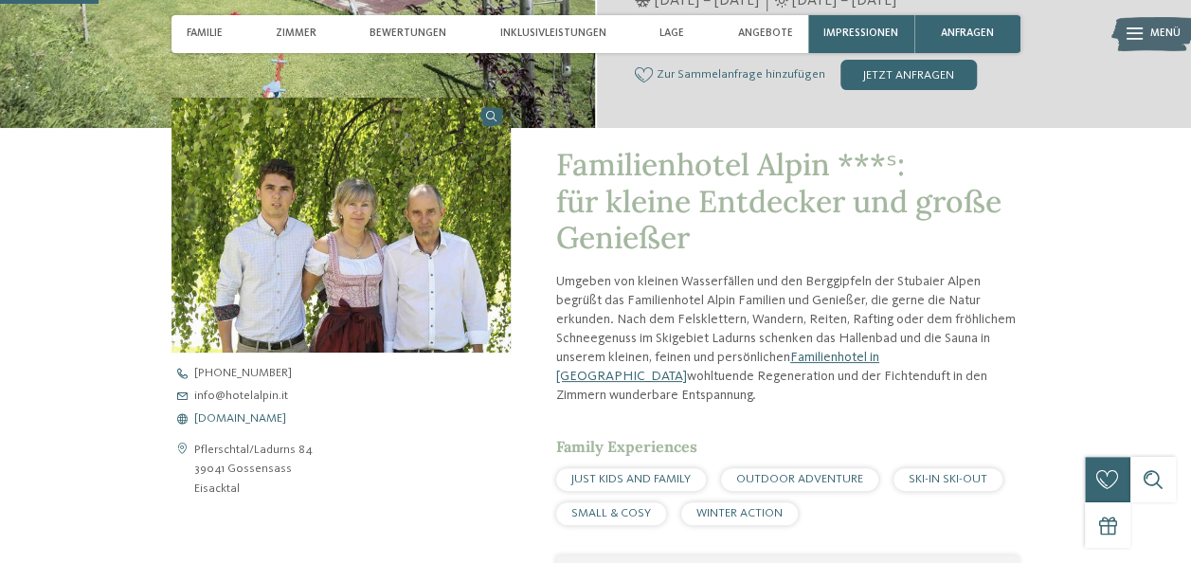
click at [254, 414] on span "www.hotelalpin.it" at bounding box center [240, 419] width 92 height 12
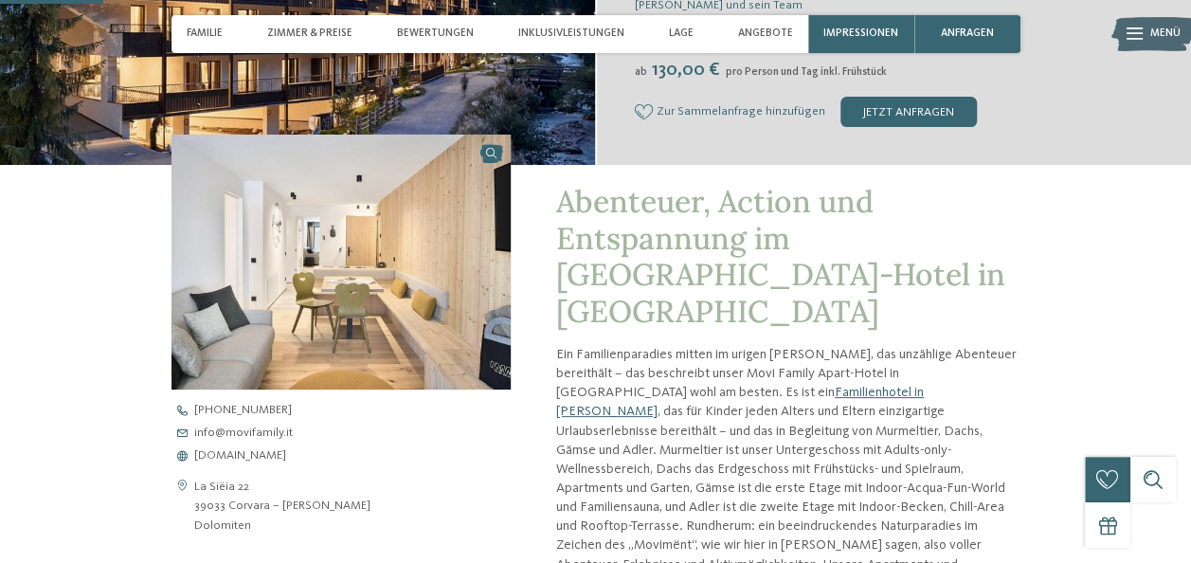
scroll to position [371, 0]
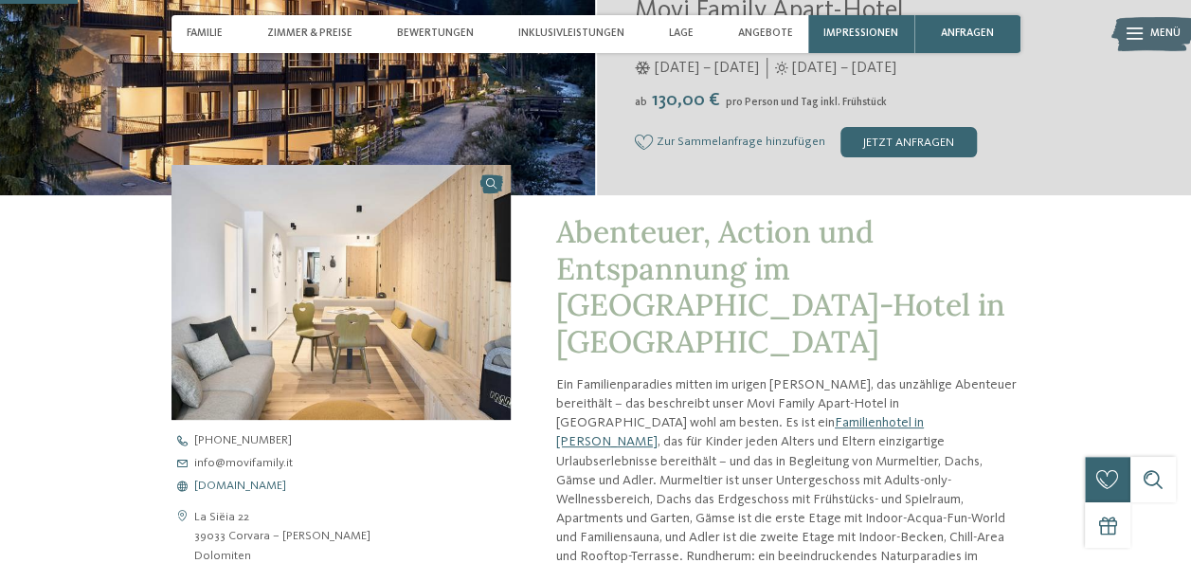
click at [243, 486] on span "www.movifamily.it" at bounding box center [240, 487] width 92 height 12
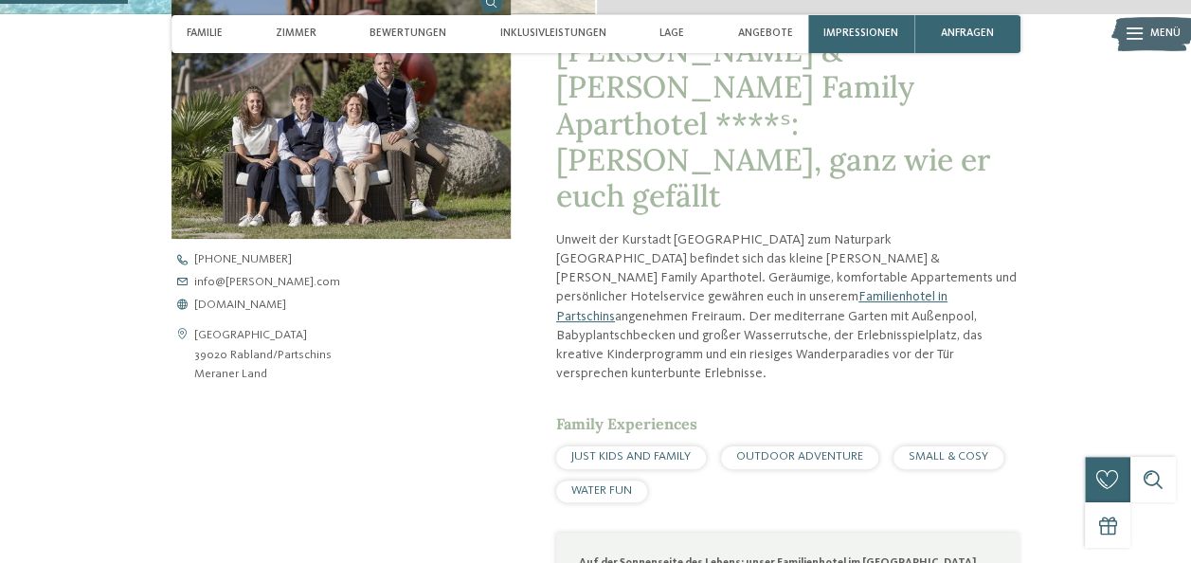
scroll to position [584, 0]
click at [239, 299] on span "[DOMAIN_NAME]" at bounding box center [240, 305] width 92 height 12
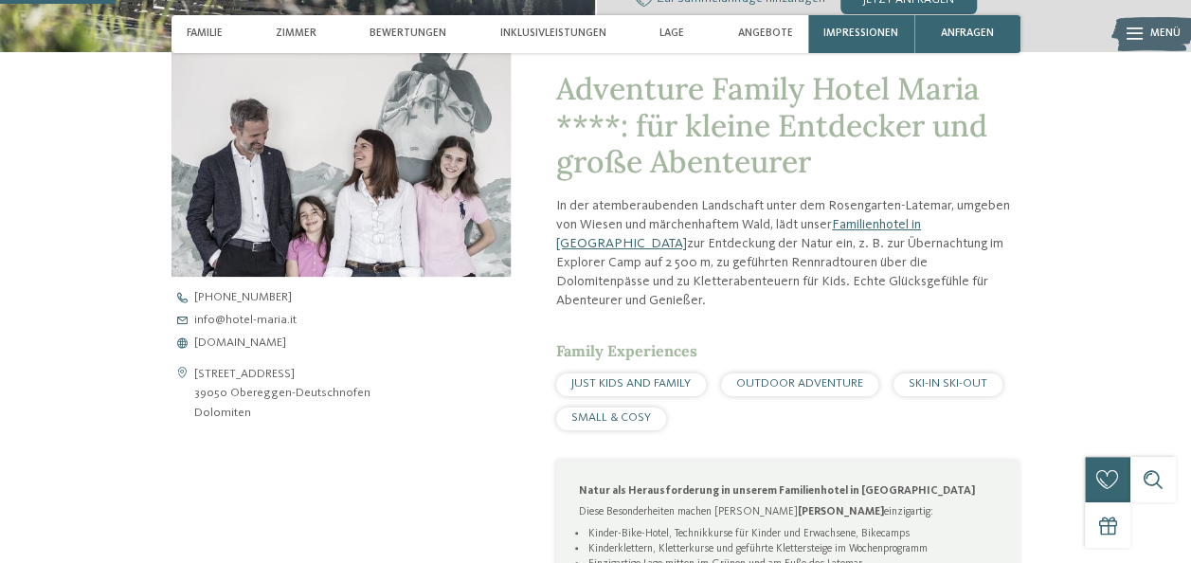
scroll to position [520, 0]
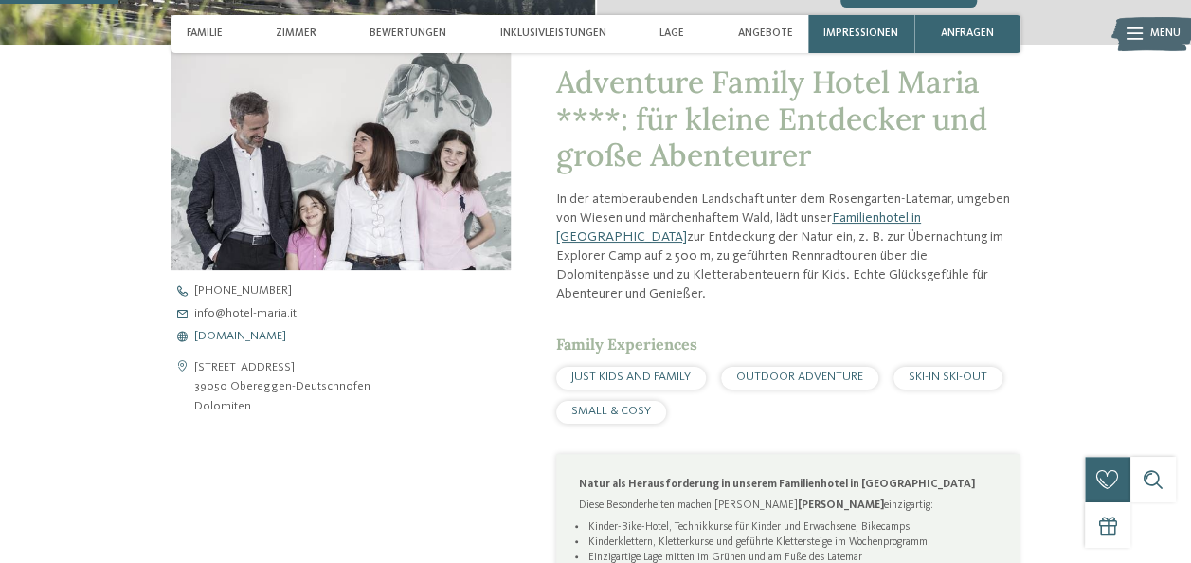
click at [231, 339] on span "[DOMAIN_NAME]" at bounding box center [240, 337] width 92 height 12
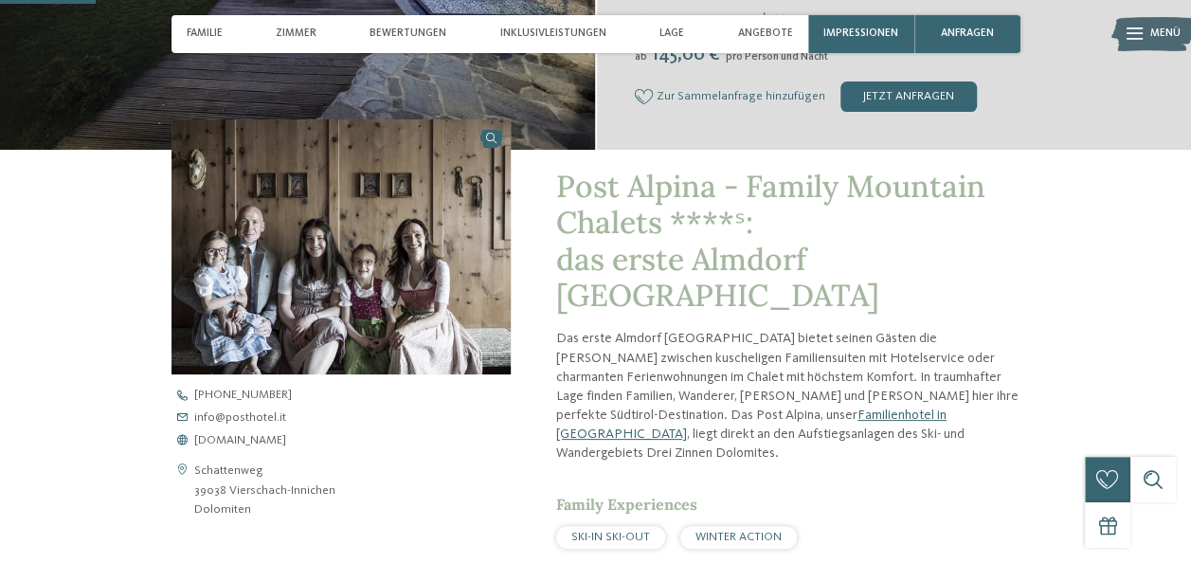
scroll to position [449, 0]
click at [225, 434] on span "[DOMAIN_NAME]" at bounding box center [240, 440] width 92 height 12
